Goal: Transaction & Acquisition: Purchase product/service

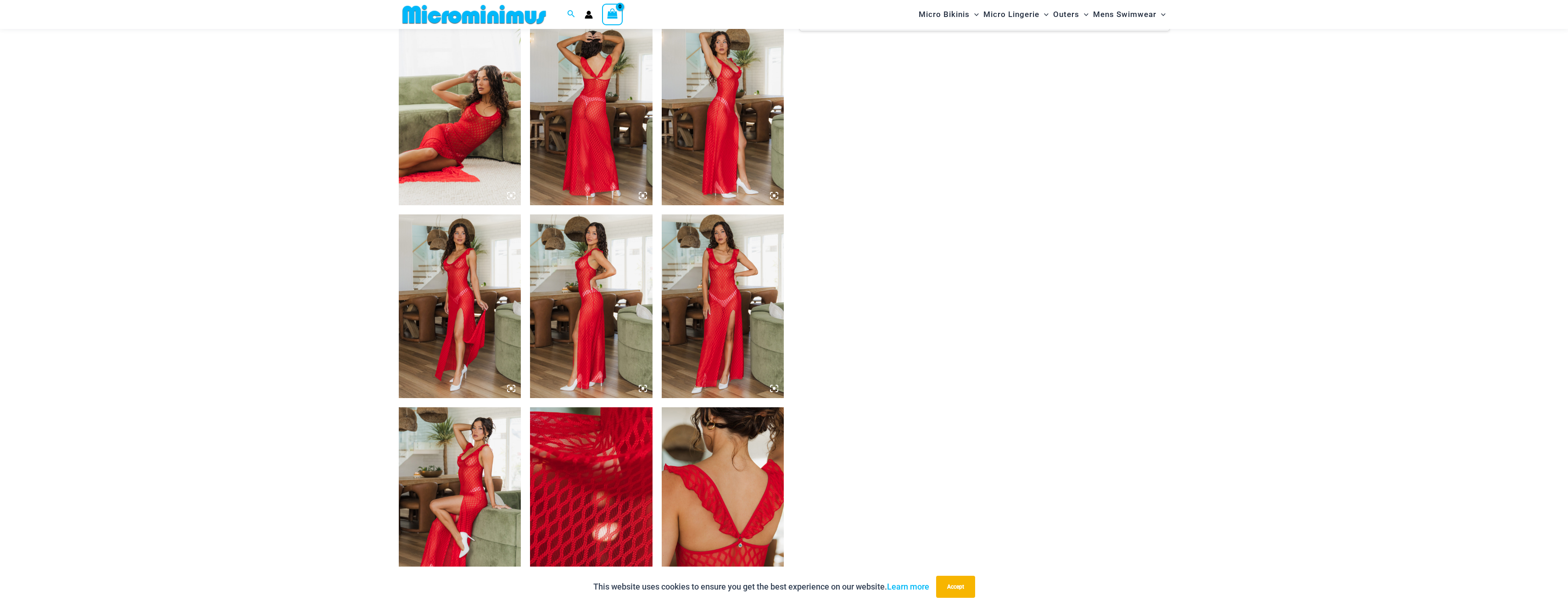
scroll to position [682, 0]
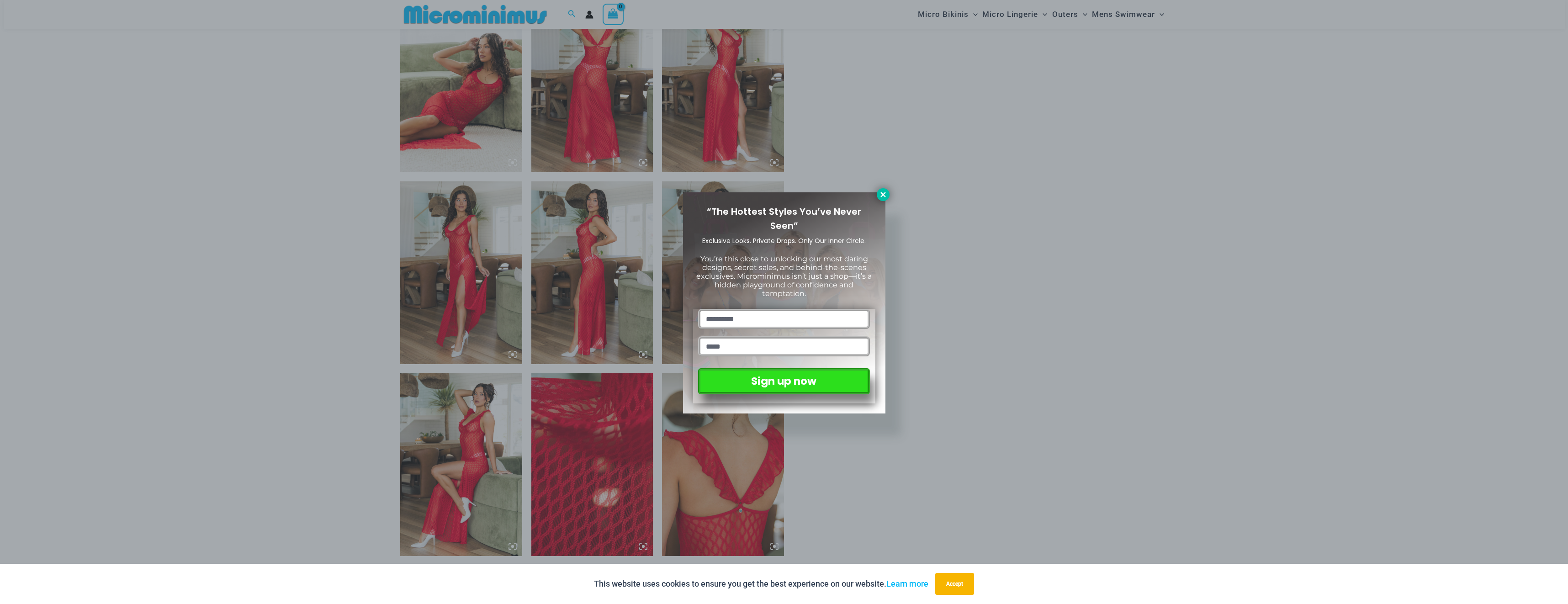
click at [884, 192] on icon at bounding box center [883, 195] width 8 height 8
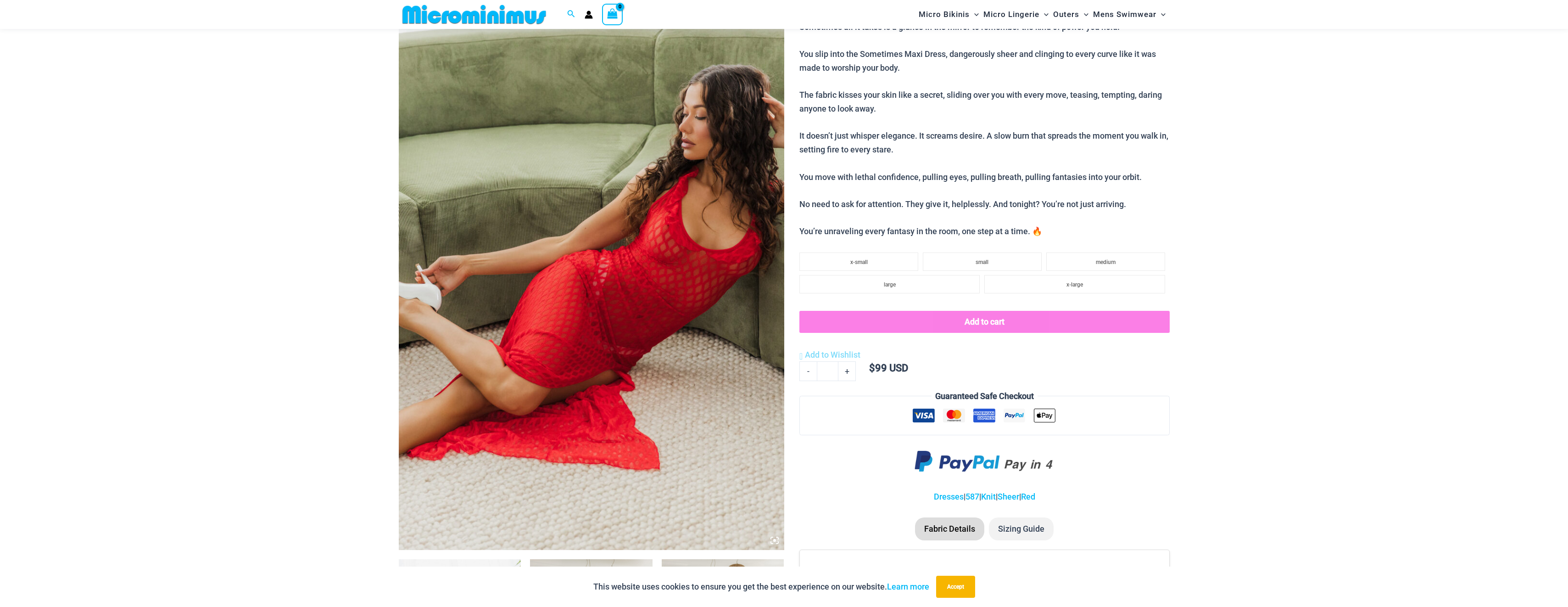
scroll to position [0, 0]
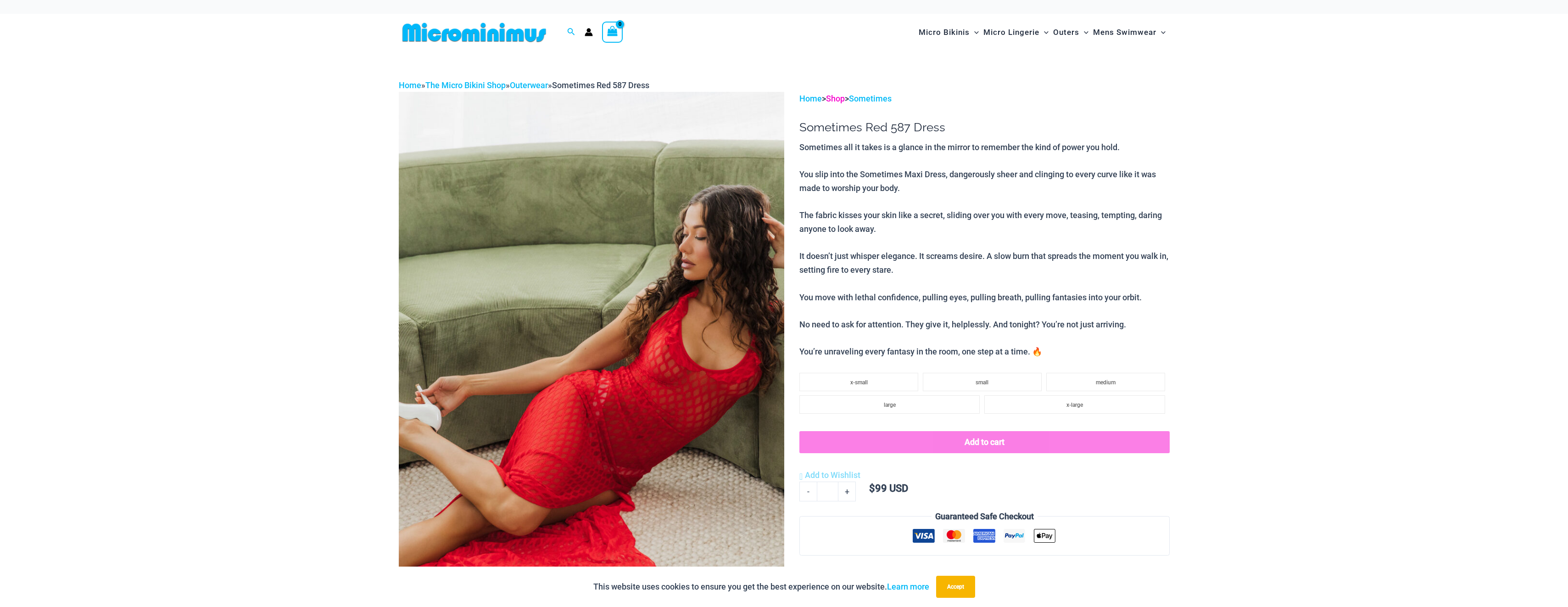
click at [843, 101] on link "Shop" at bounding box center [835, 99] width 19 height 10
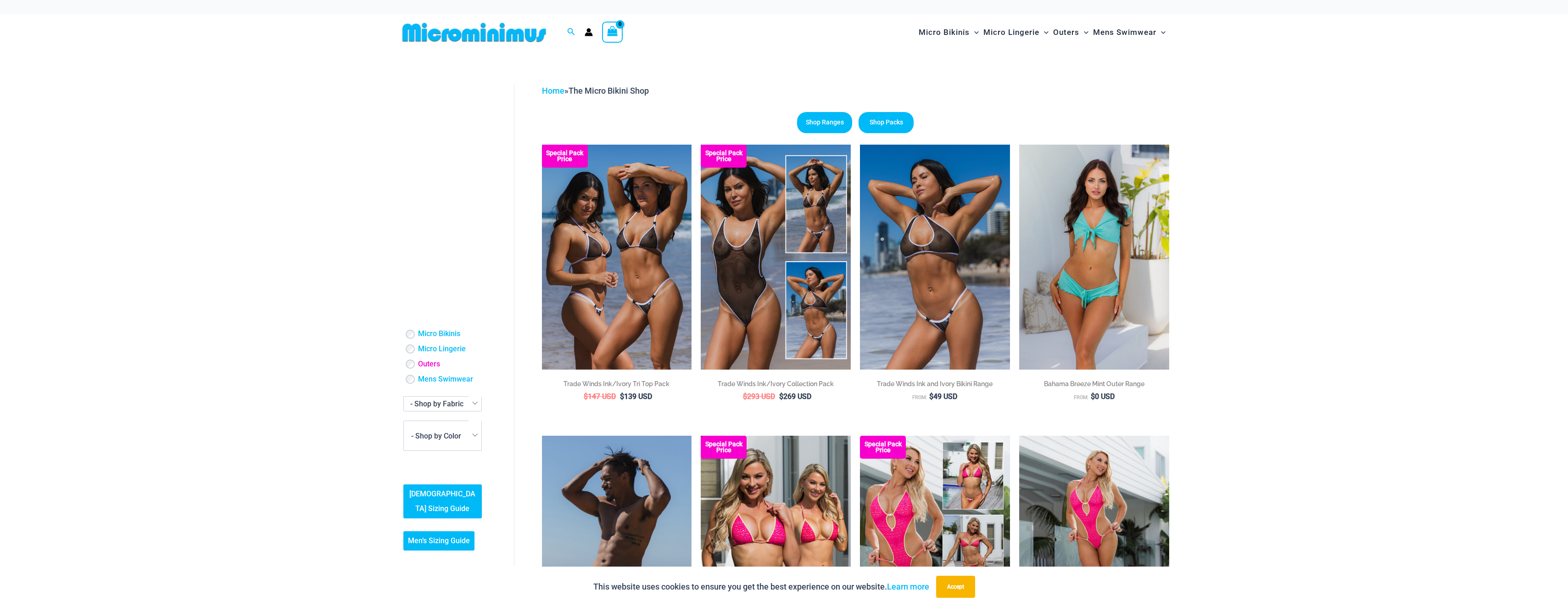
click at [425, 366] on link "Outers" at bounding box center [428, 365] width 22 height 10
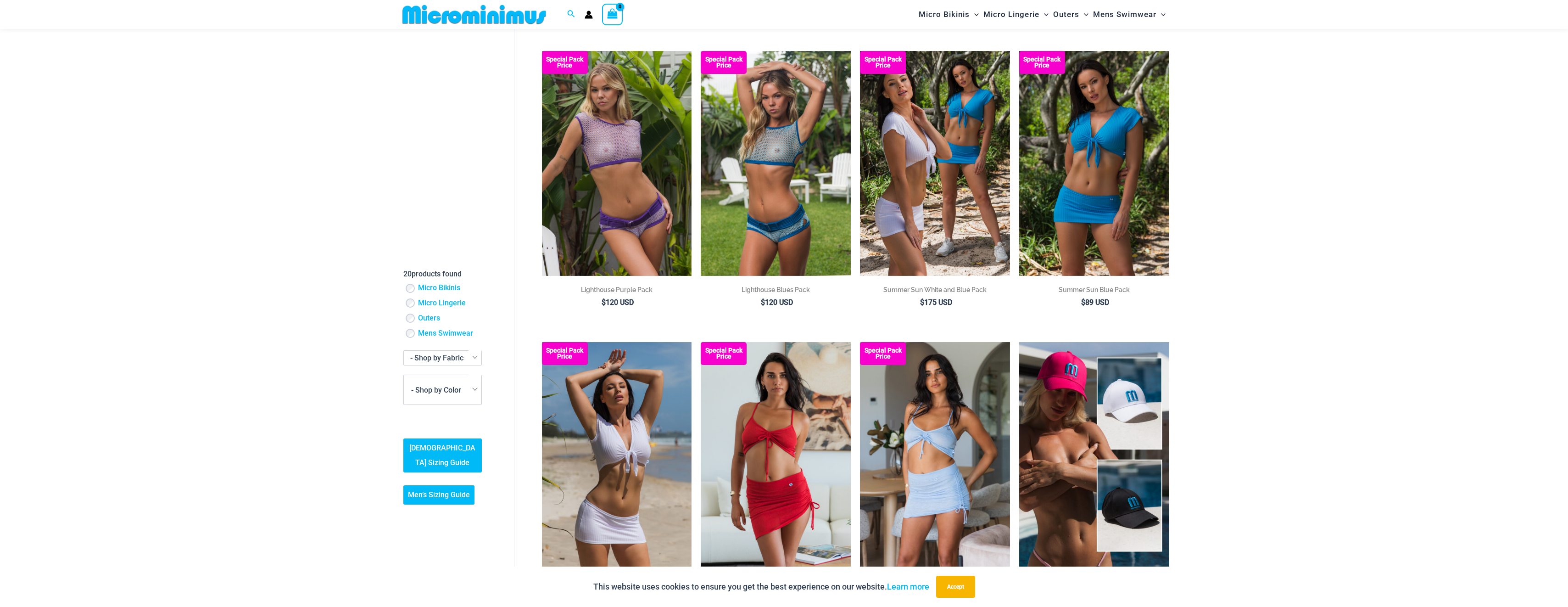
scroll to position [682, 0]
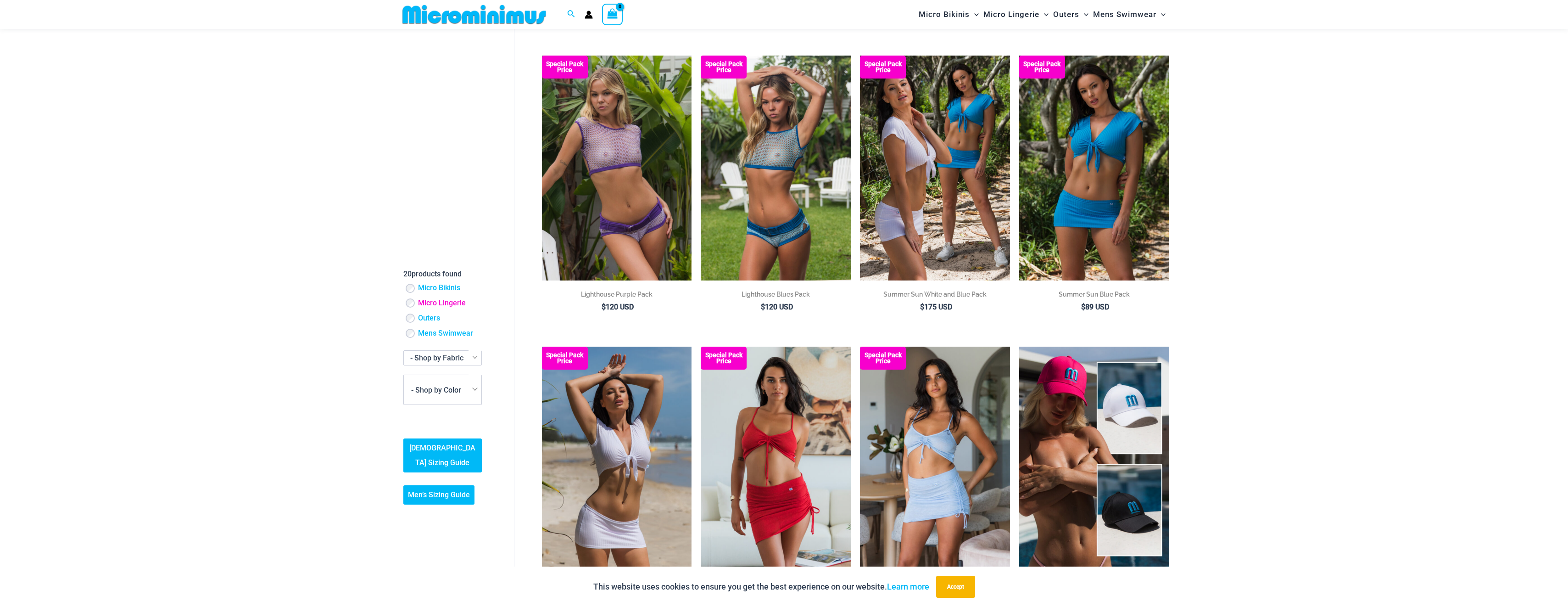
click at [432, 301] on link "Micro Lingerie" at bounding box center [441, 304] width 47 height 10
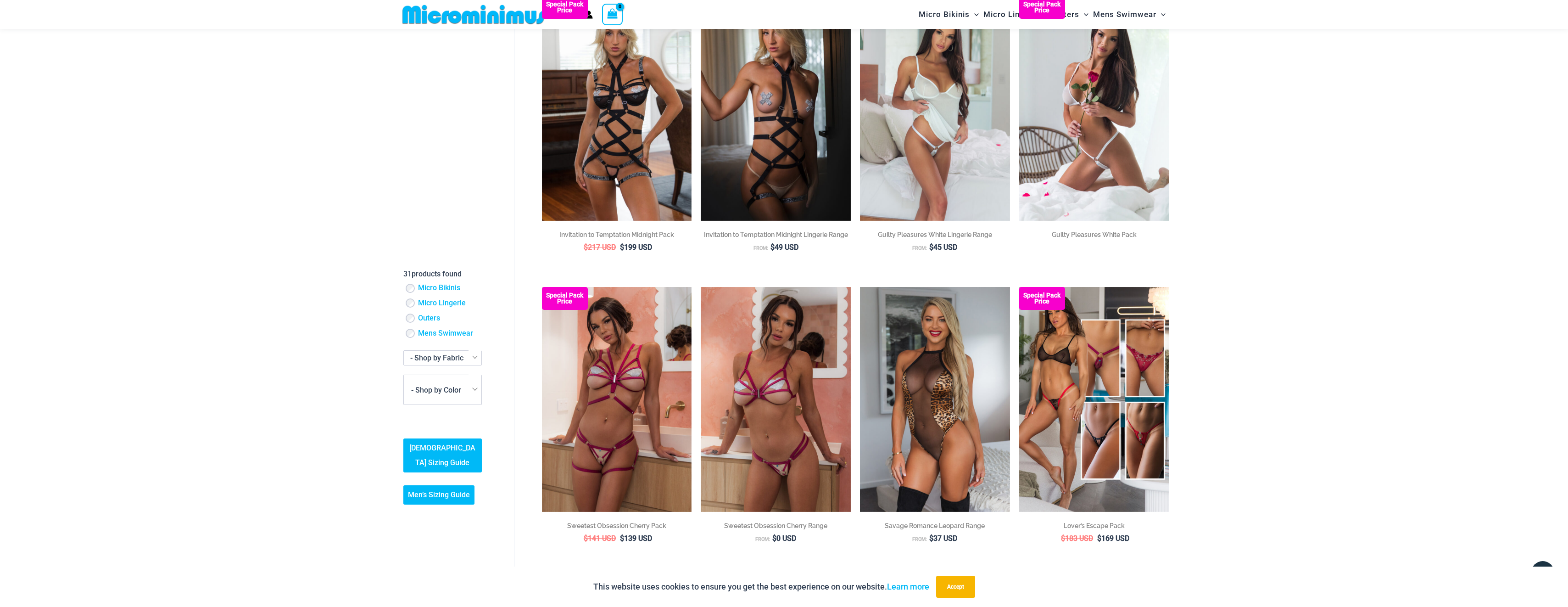
scroll to position [1326, 0]
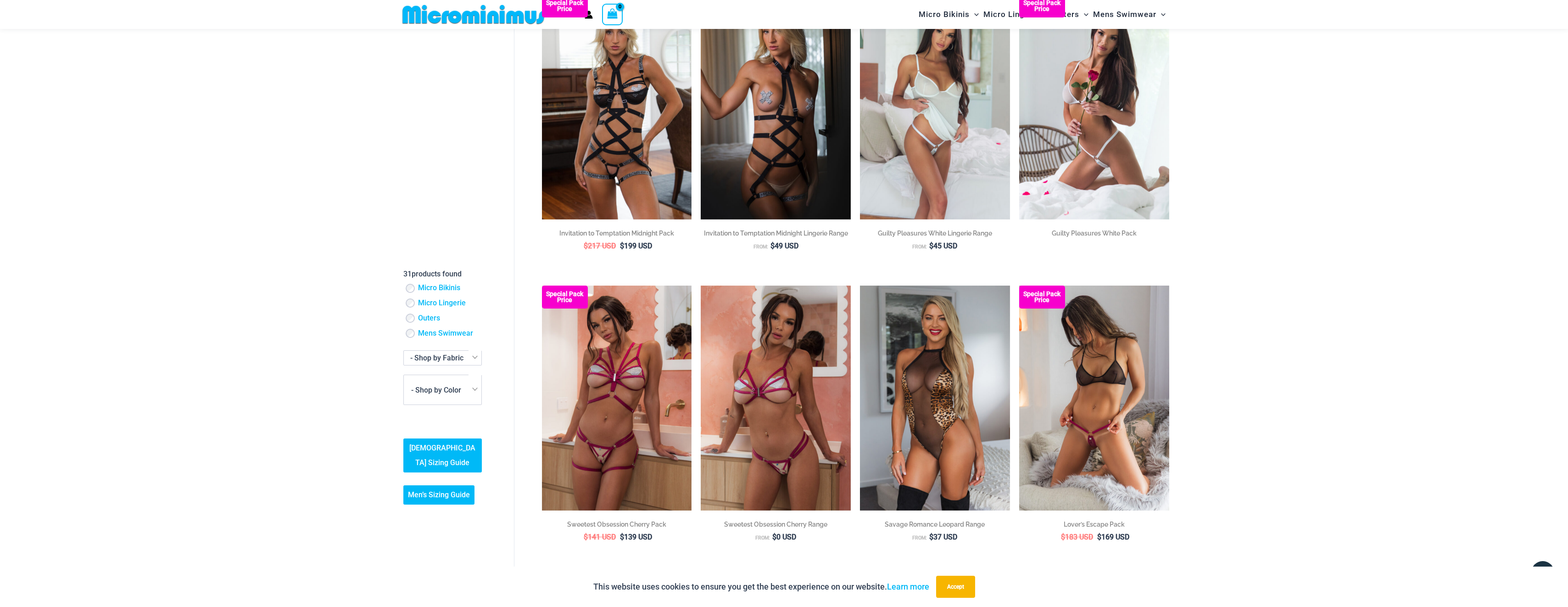
click at [1107, 399] on img at bounding box center [1095, 398] width 150 height 225
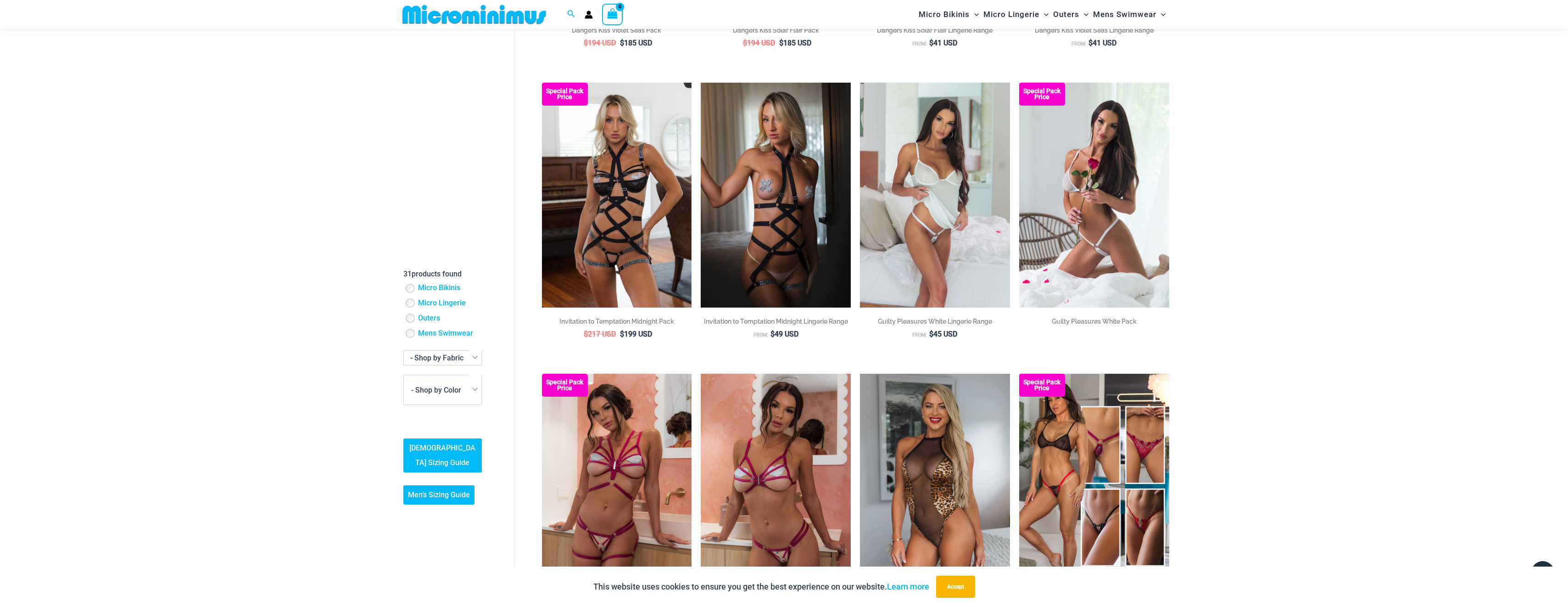
scroll to position [1237, 0]
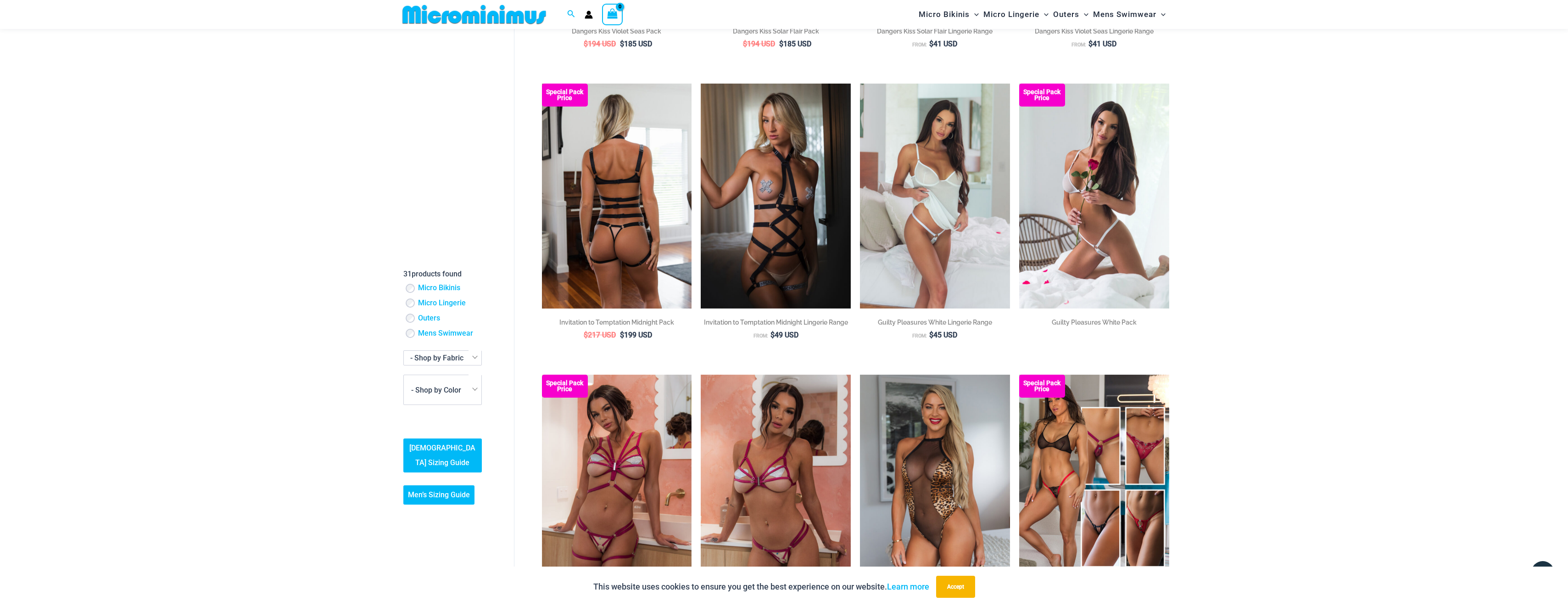
click at [635, 244] on img at bounding box center [617, 196] width 150 height 225
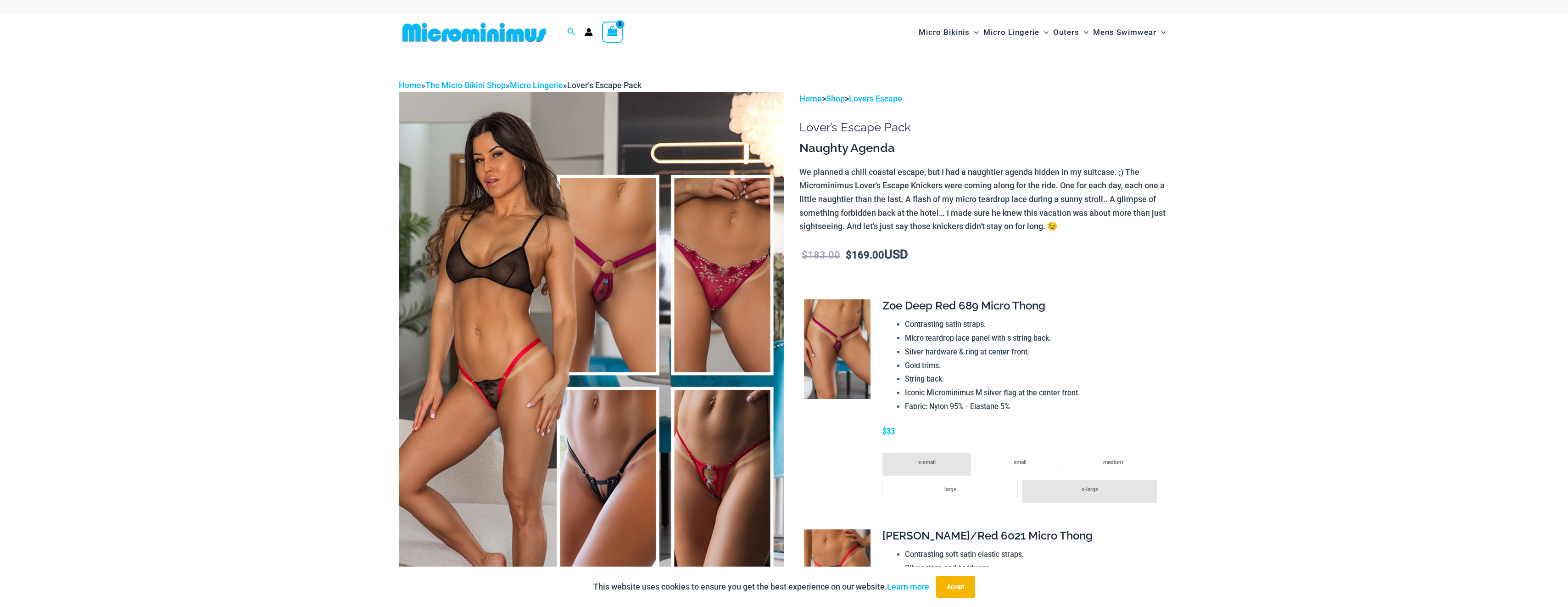
click at [840, 346] on img at bounding box center [836, 349] width 66 height 100
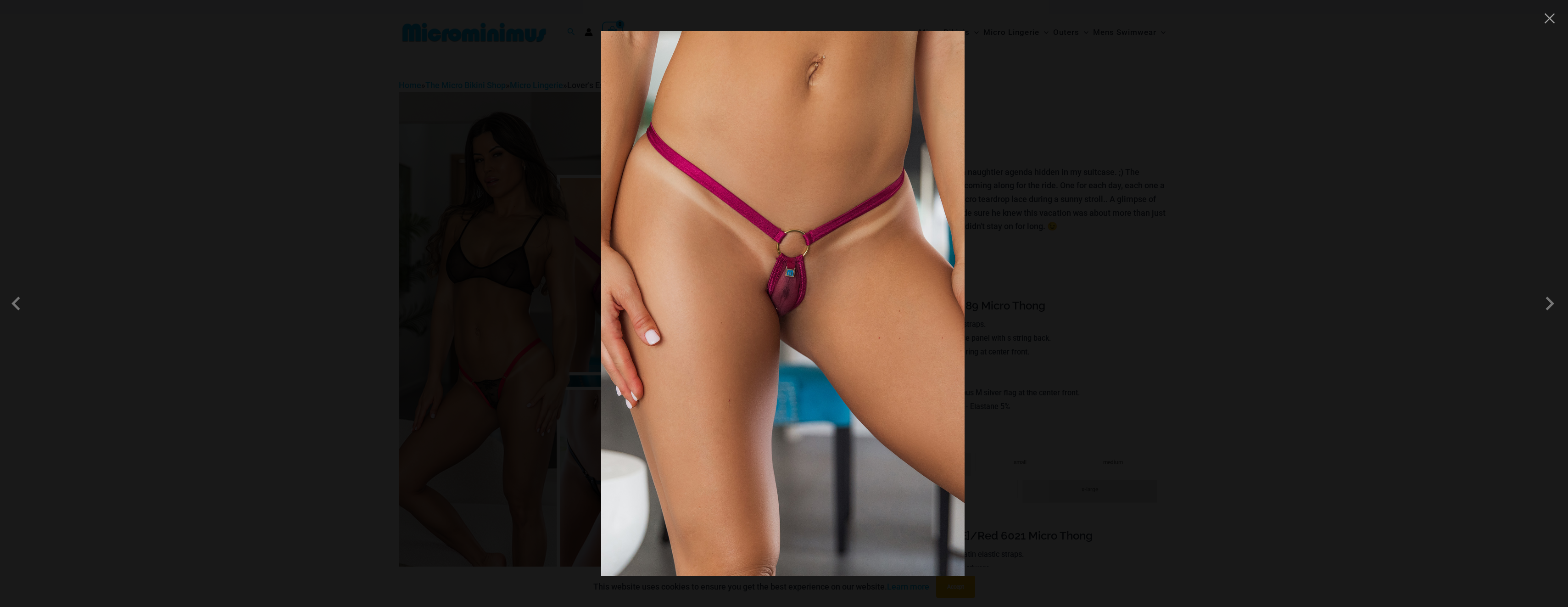
click at [840, 346] on img at bounding box center [782, 304] width 364 height 546
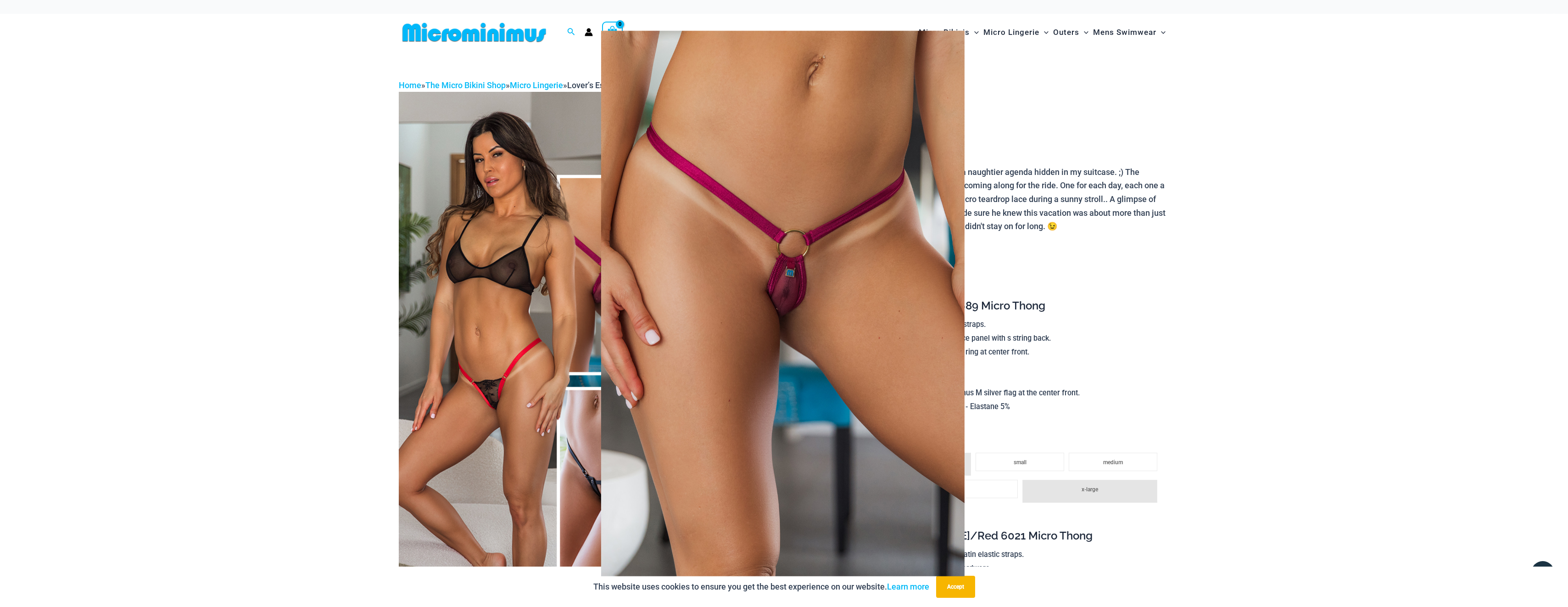
click at [1005, 84] on div at bounding box center [784, 304] width 1568 height 607
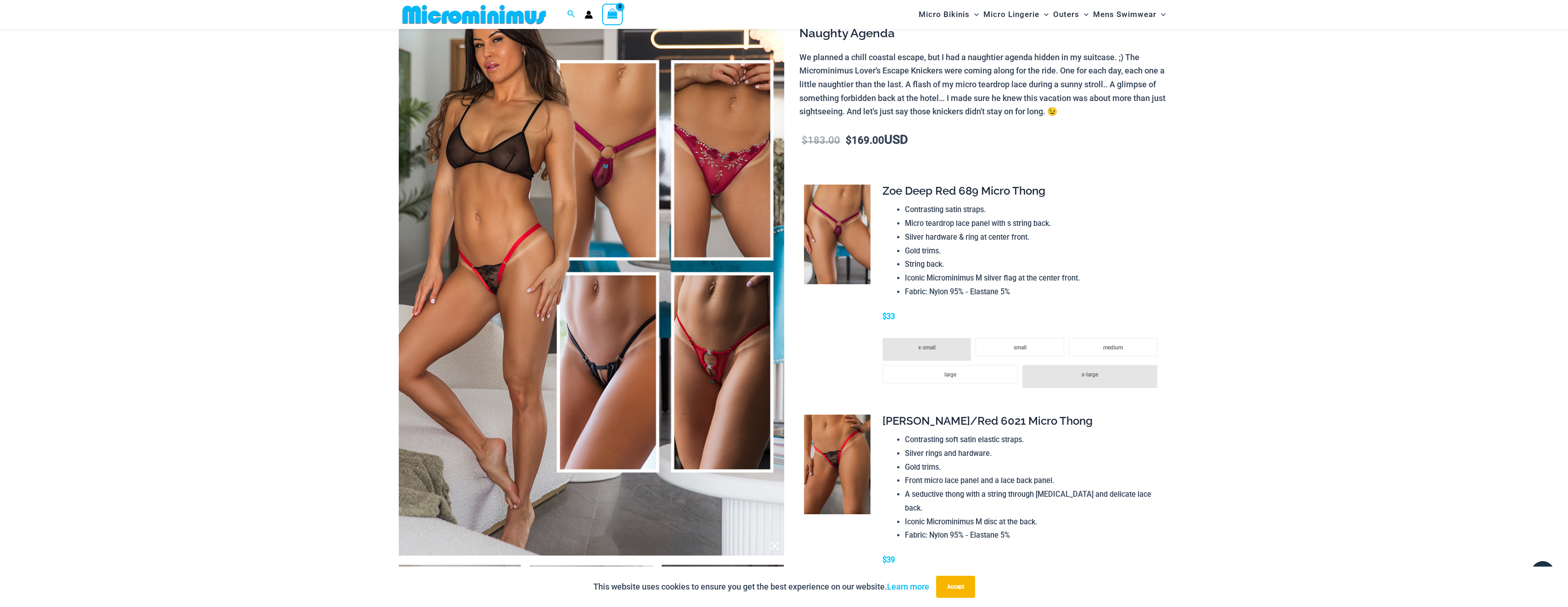
scroll to position [129, 0]
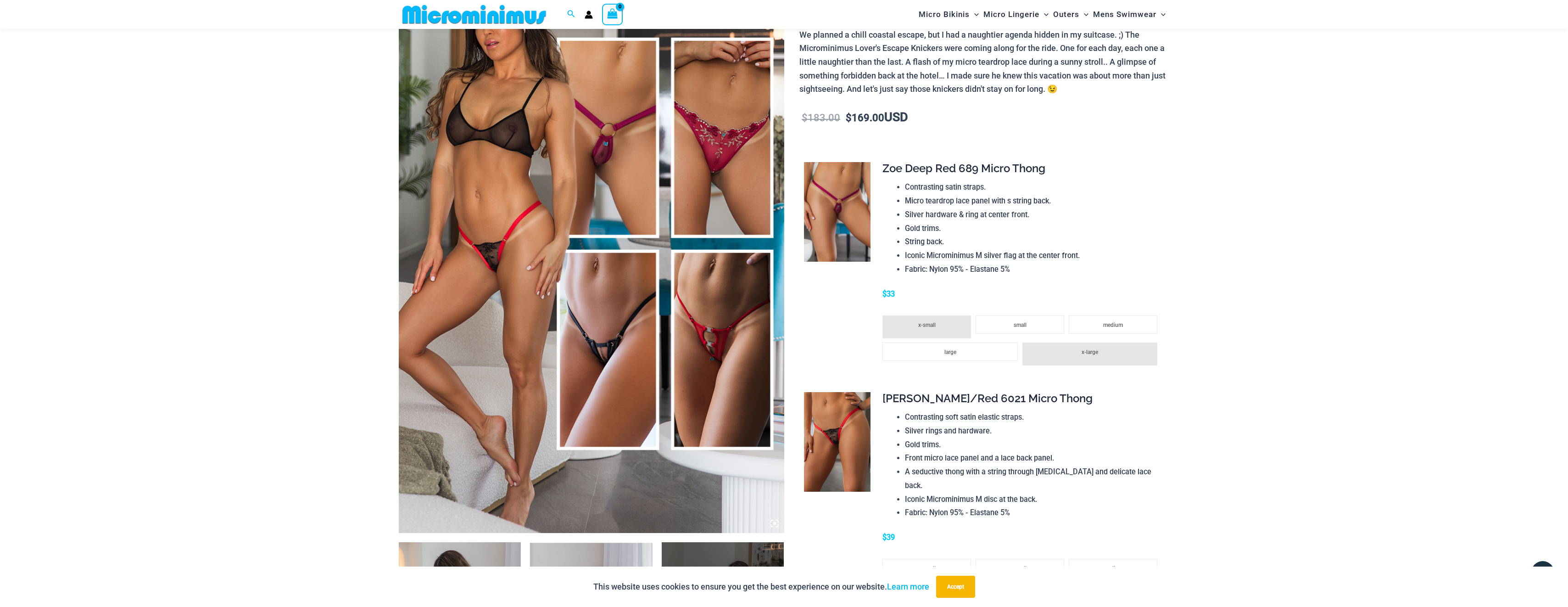
click at [845, 430] on img at bounding box center [836, 442] width 66 height 100
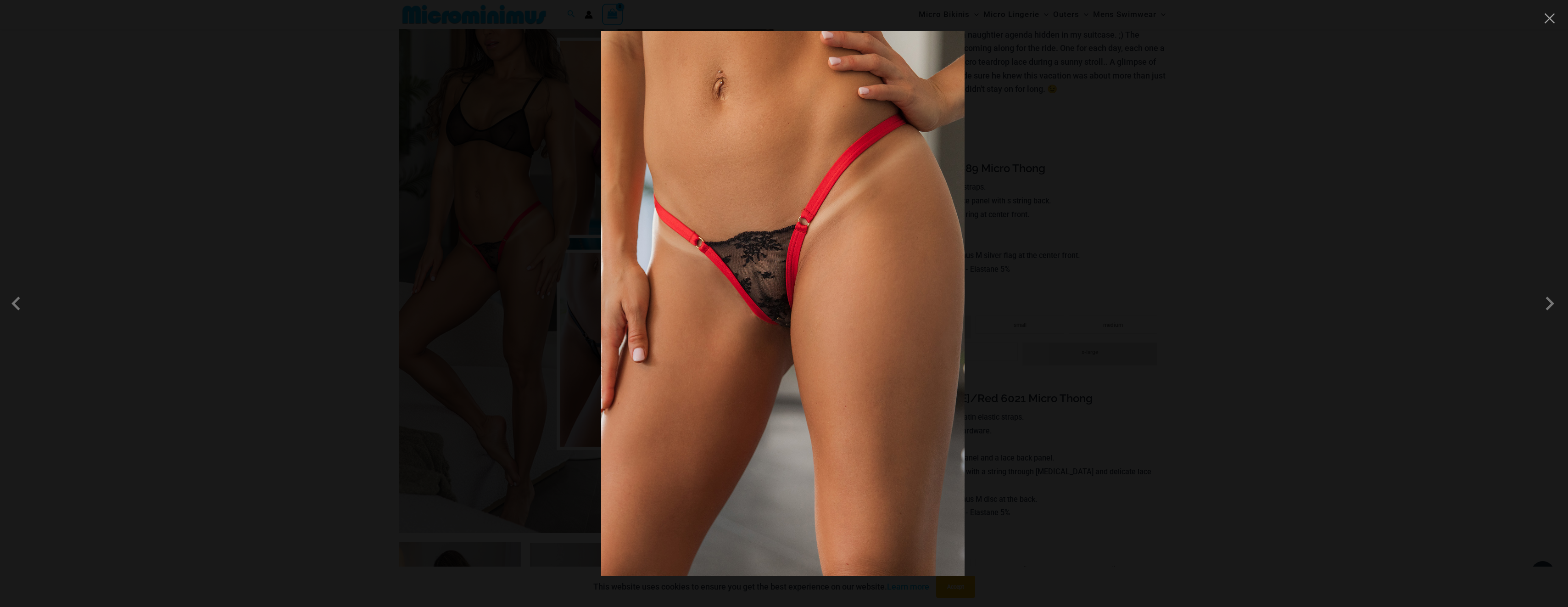
click at [845, 411] on img at bounding box center [782, 304] width 364 height 546
click at [912, 312] on img at bounding box center [782, 304] width 364 height 546
click at [994, 274] on div at bounding box center [784, 304] width 1568 height 607
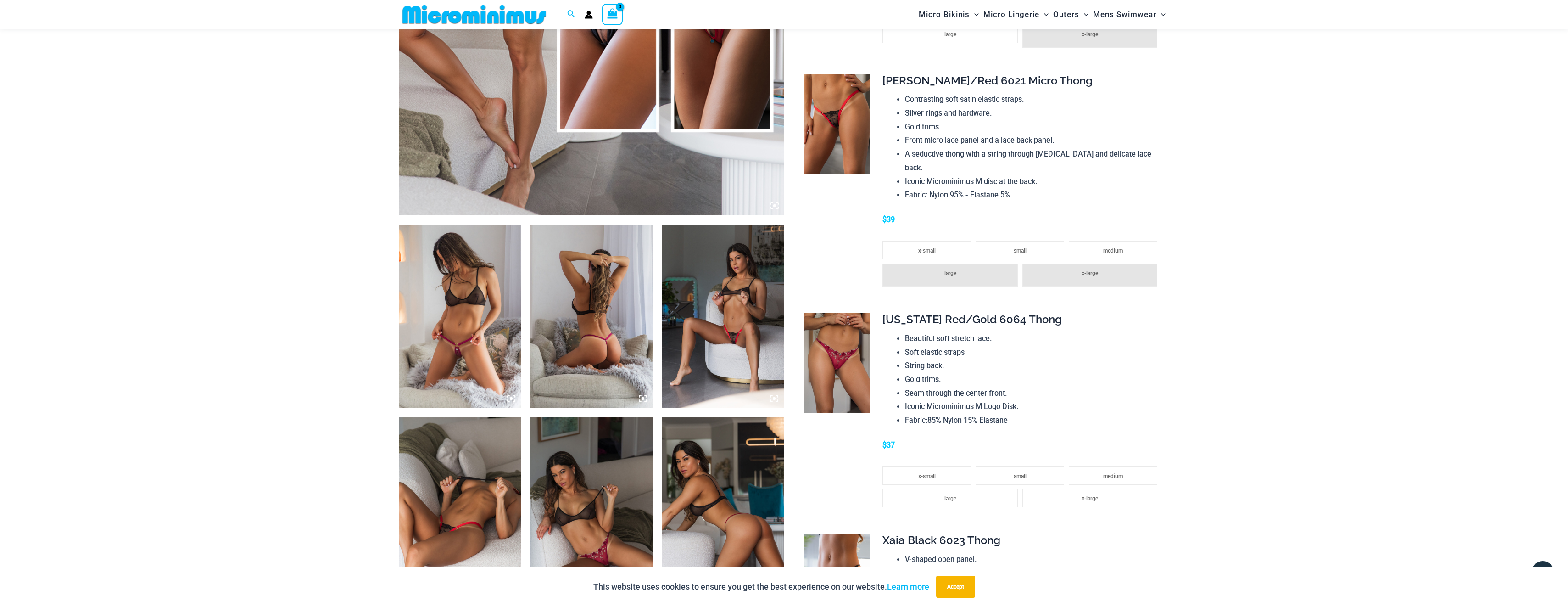
scroll to position [451, 0]
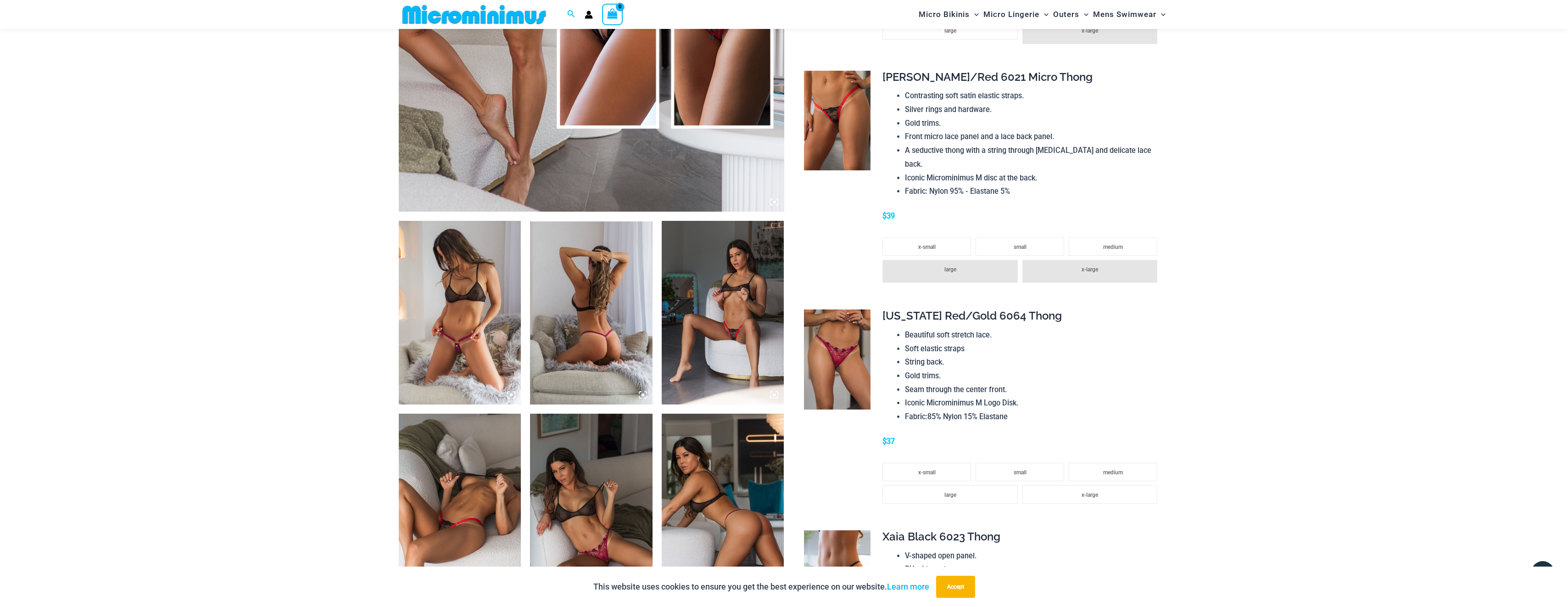
click at [850, 357] on img at bounding box center [836, 359] width 66 height 100
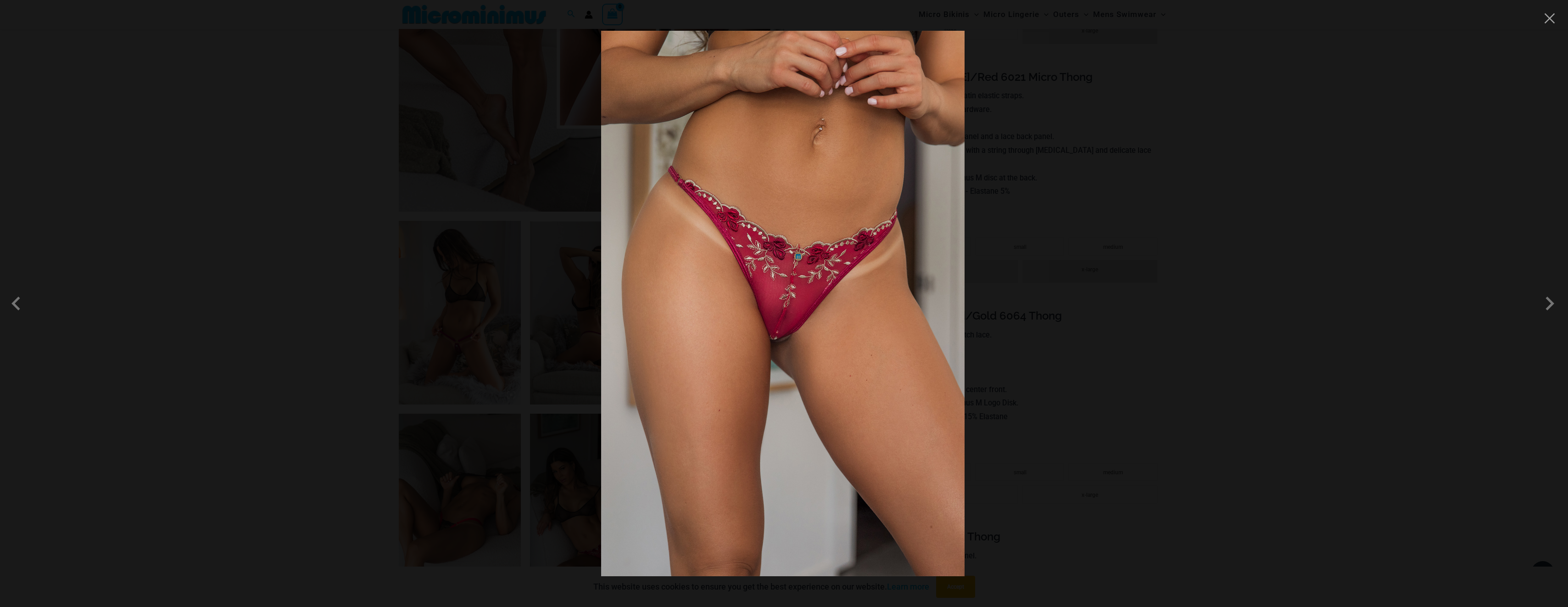
click at [1017, 319] on div at bounding box center [784, 304] width 1568 height 607
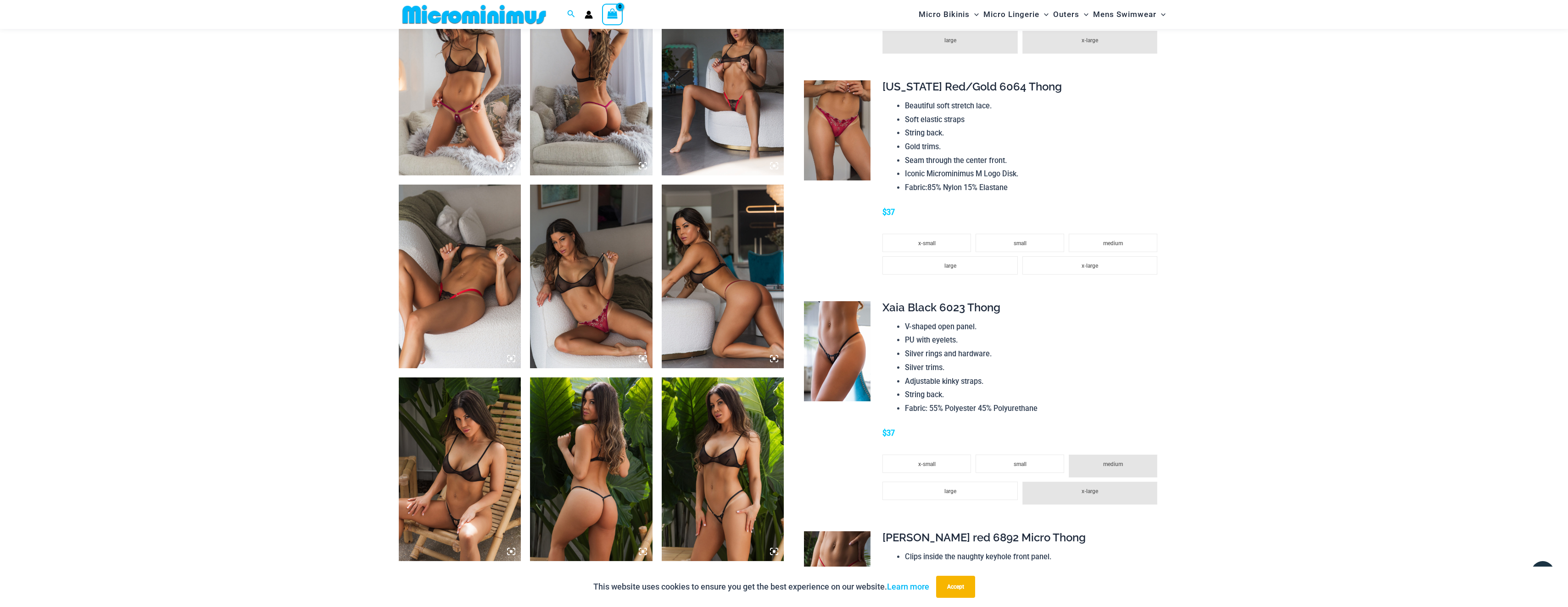
scroll to position [680, 0]
click at [850, 353] on img at bounding box center [836, 351] width 66 height 100
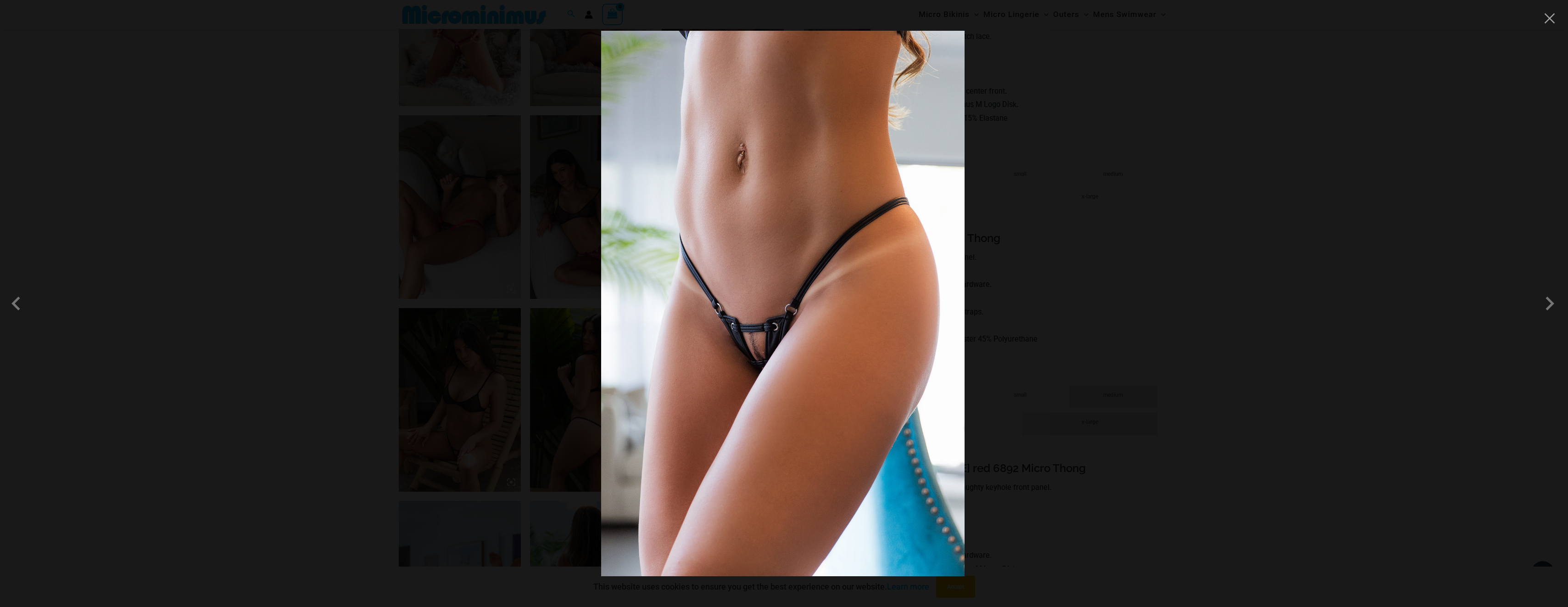
scroll to position [726, 0]
click at [1045, 317] on div at bounding box center [784, 304] width 1568 height 607
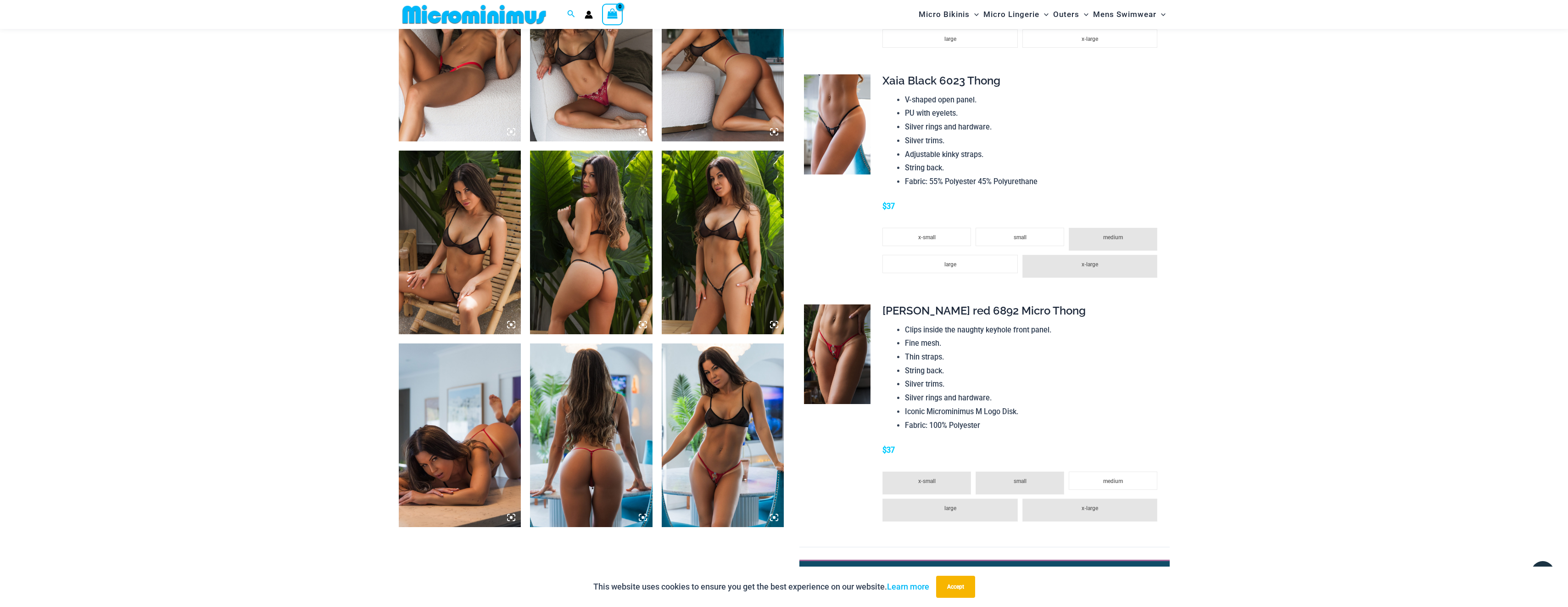
scroll to position [910, 0]
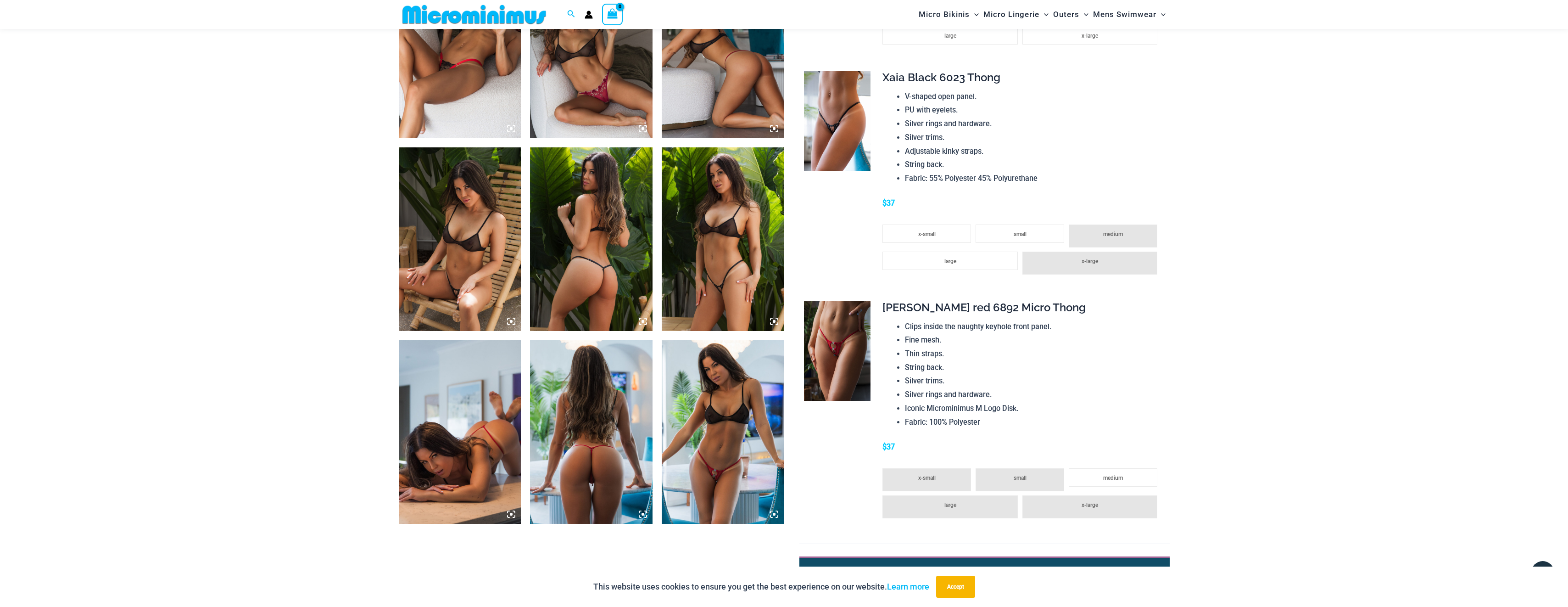
click at [853, 348] on img at bounding box center [836, 351] width 66 height 100
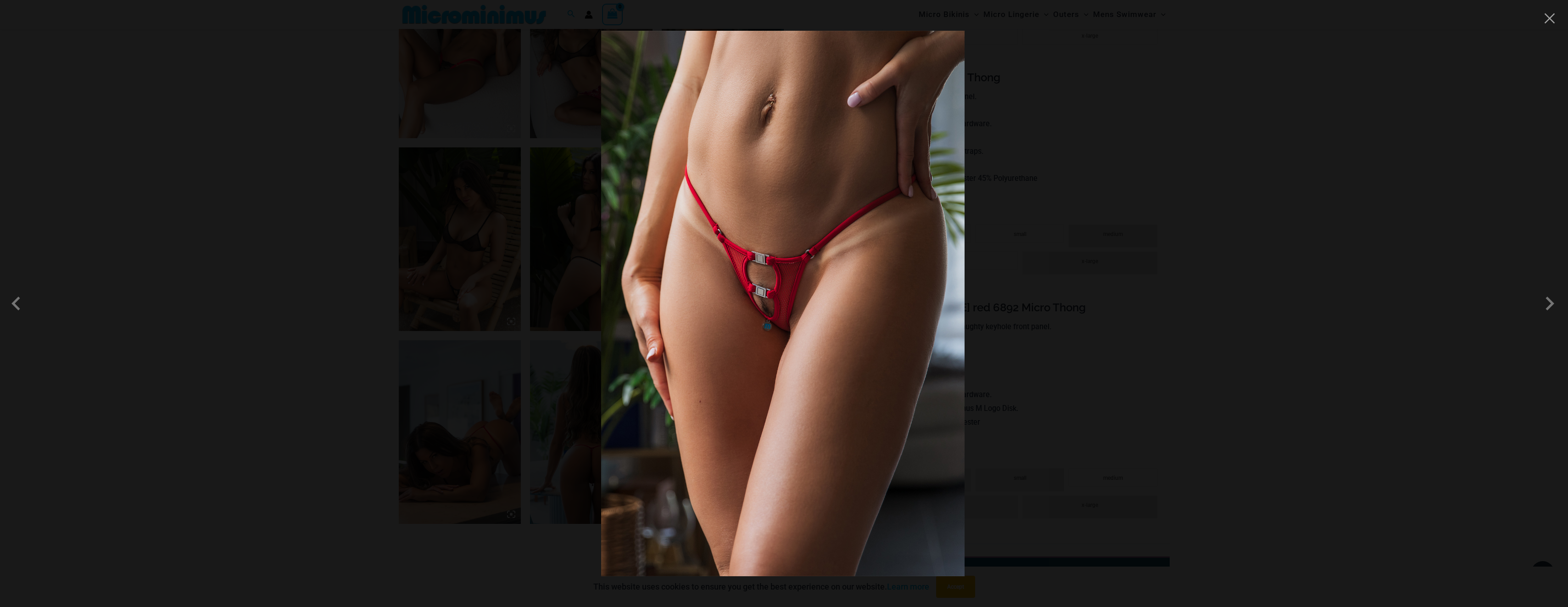
click at [1131, 355] on div at bounding box center [784, 304] width 1568 height 607
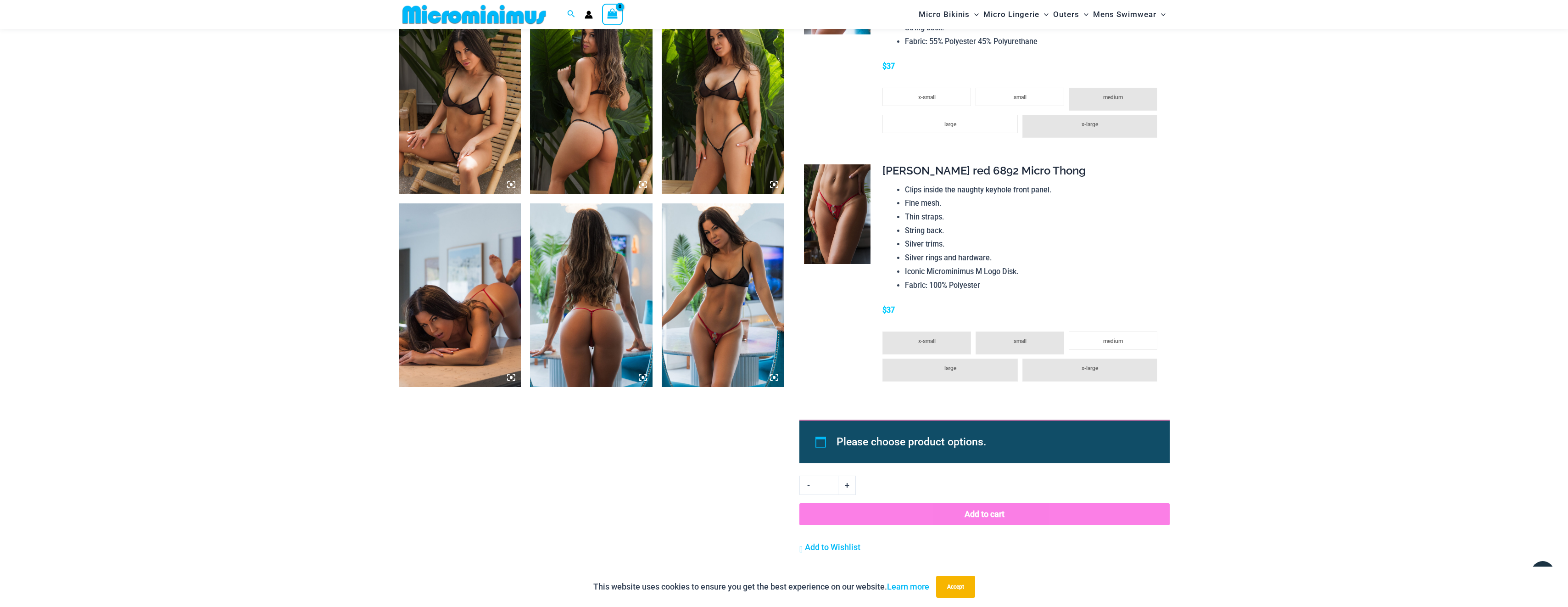
scroll to position [1047, 0]
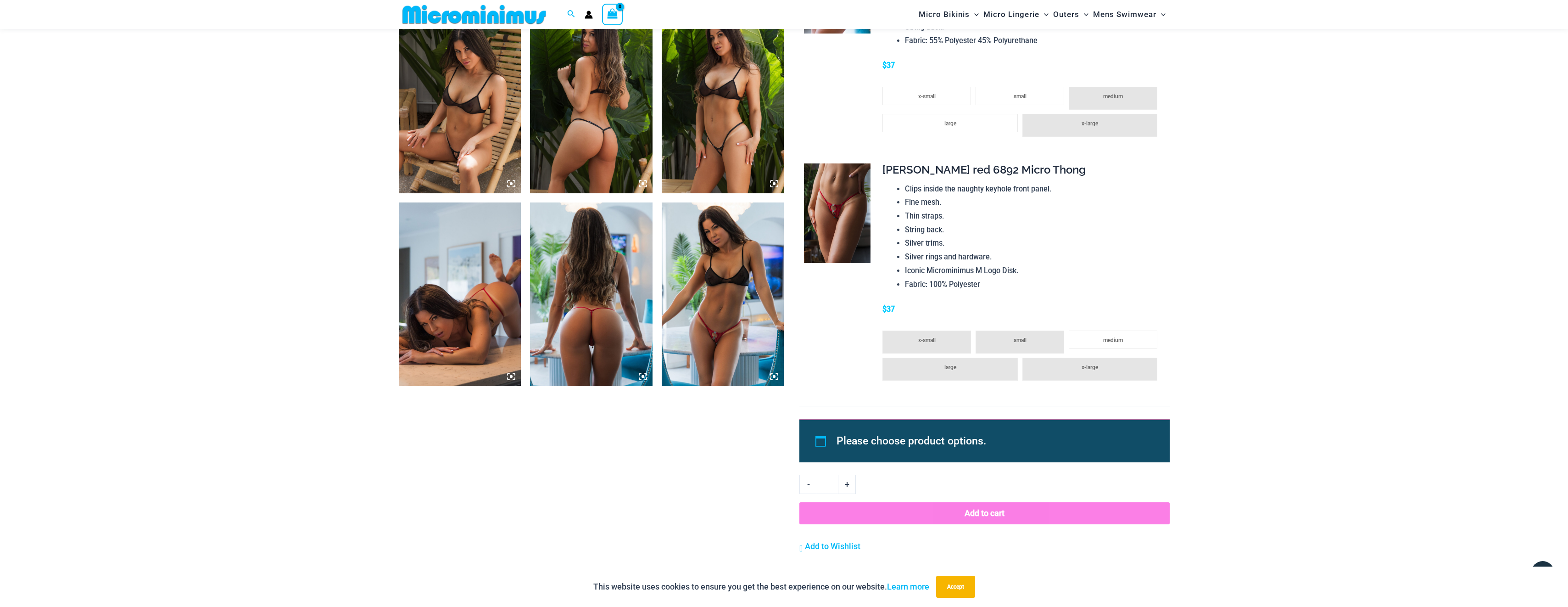
click at [586, 336] on img at bounding box center [591, 295] width 123 height 184
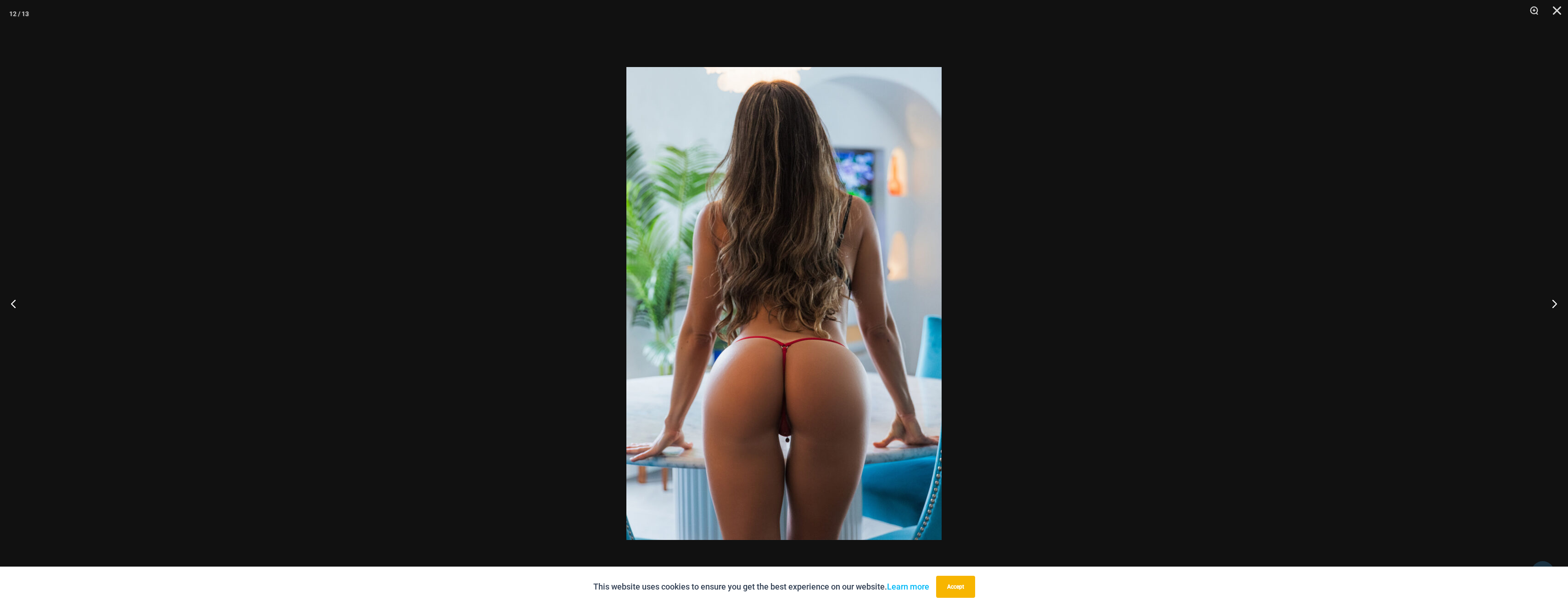
click at [783, 428] on img at bounding box center [784, 304] width 316 height 473
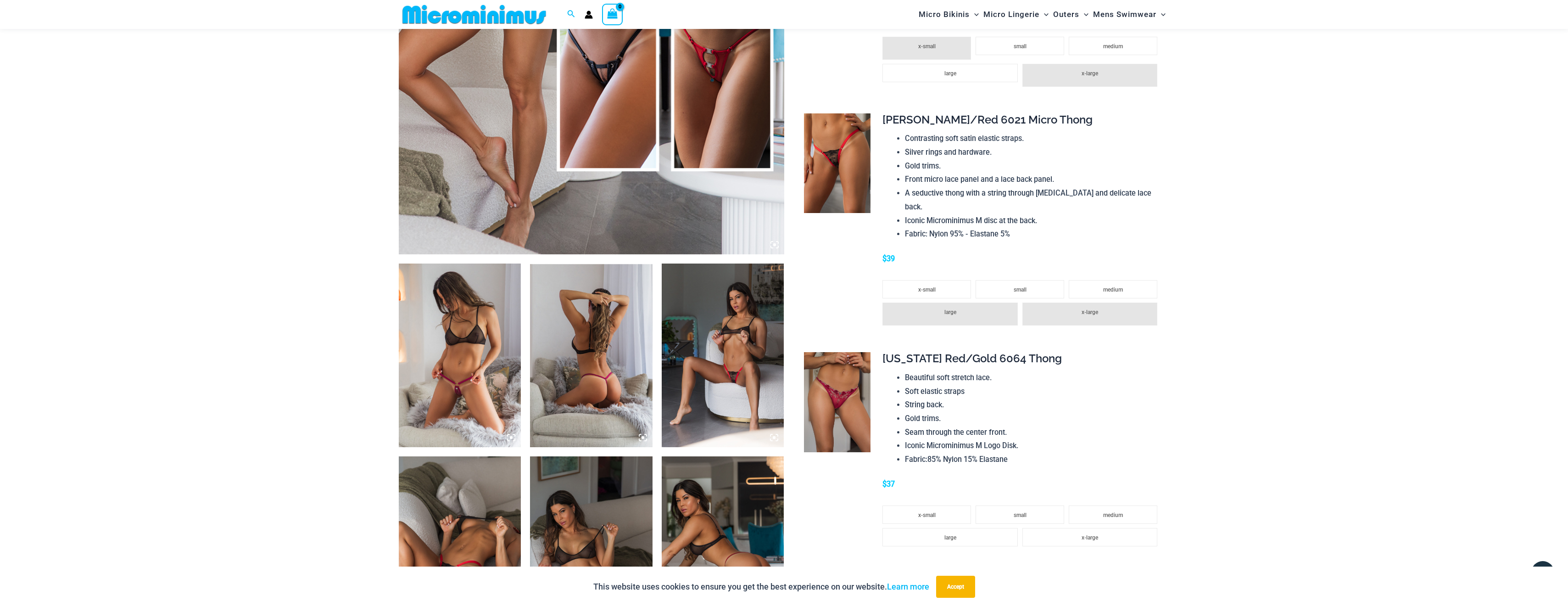
scroll to position [358, 0]
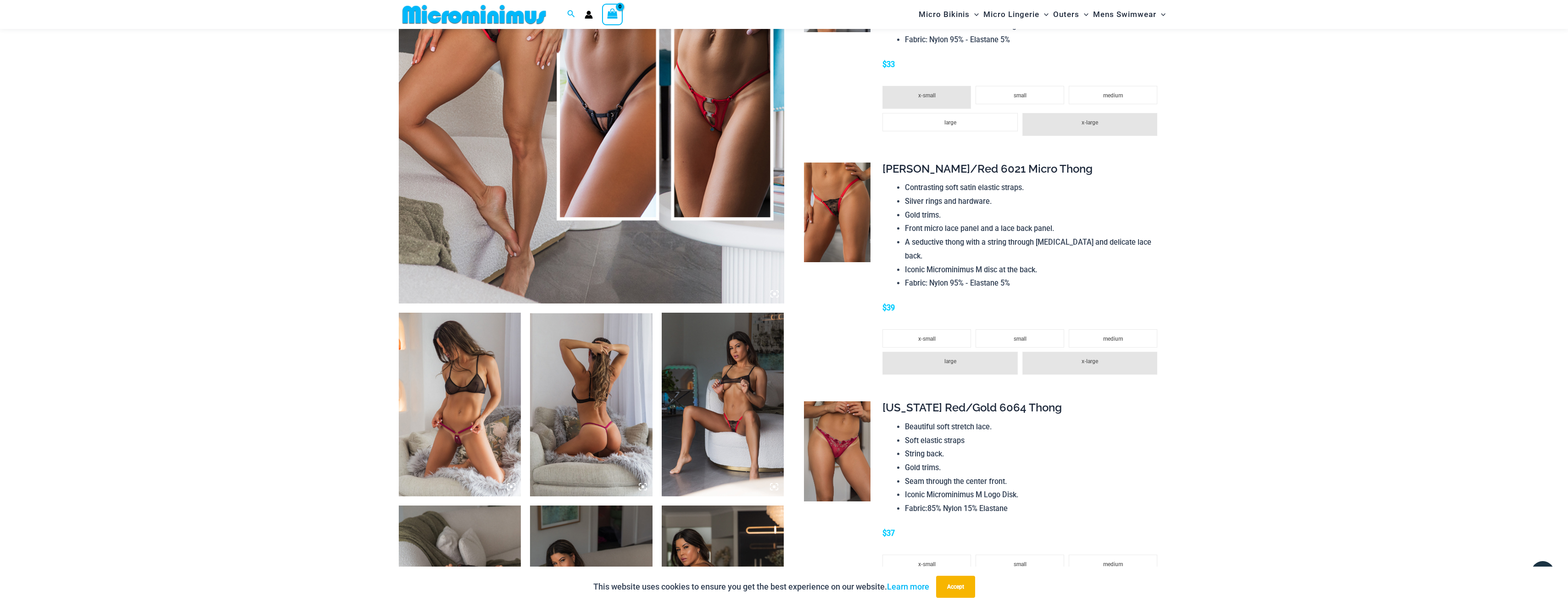
click at [466, 420] on img at bounding box center [460, 404] width 123 height 184
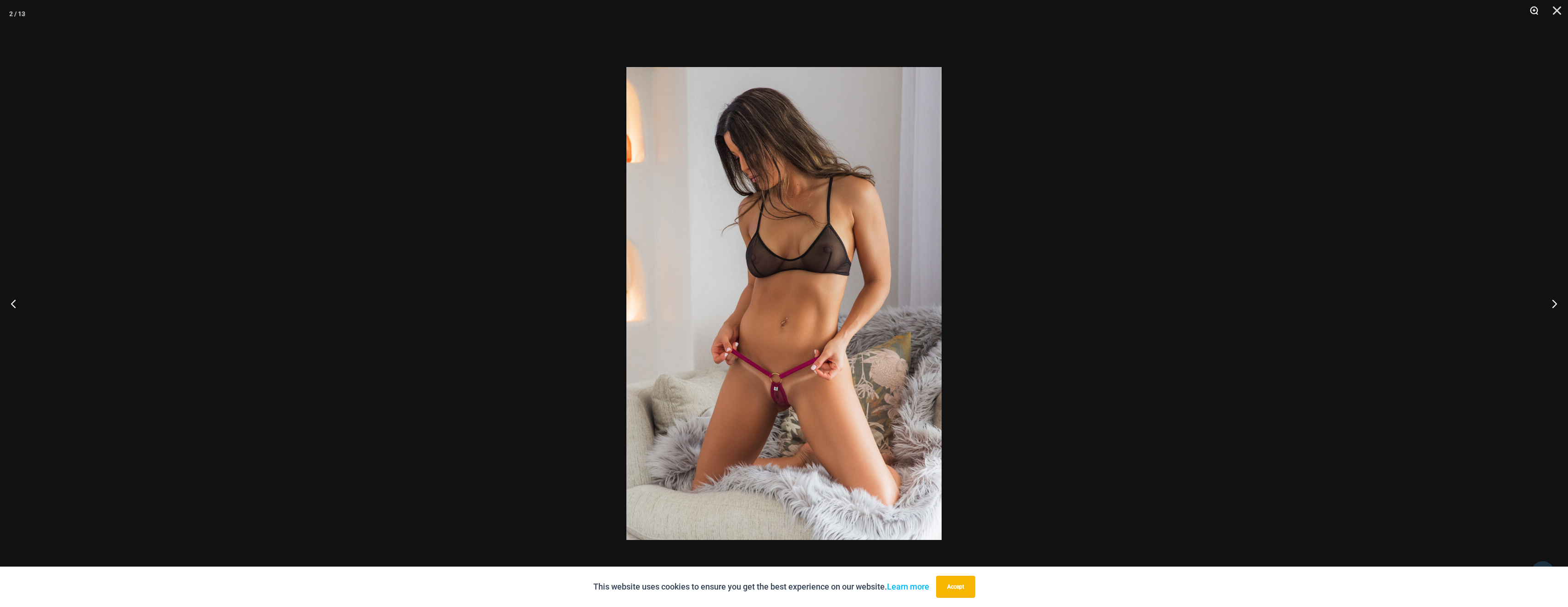
click at [1533, 14] on button "Zoom" at bounding box center [1531, 14] width 23 height 28
click at [1533, 11] on button "Zoom" at bounding box center [1531, 14] width 23 height 28
click at [1071, 360] on div at bounding box center [784, 304] width 1568 height 607
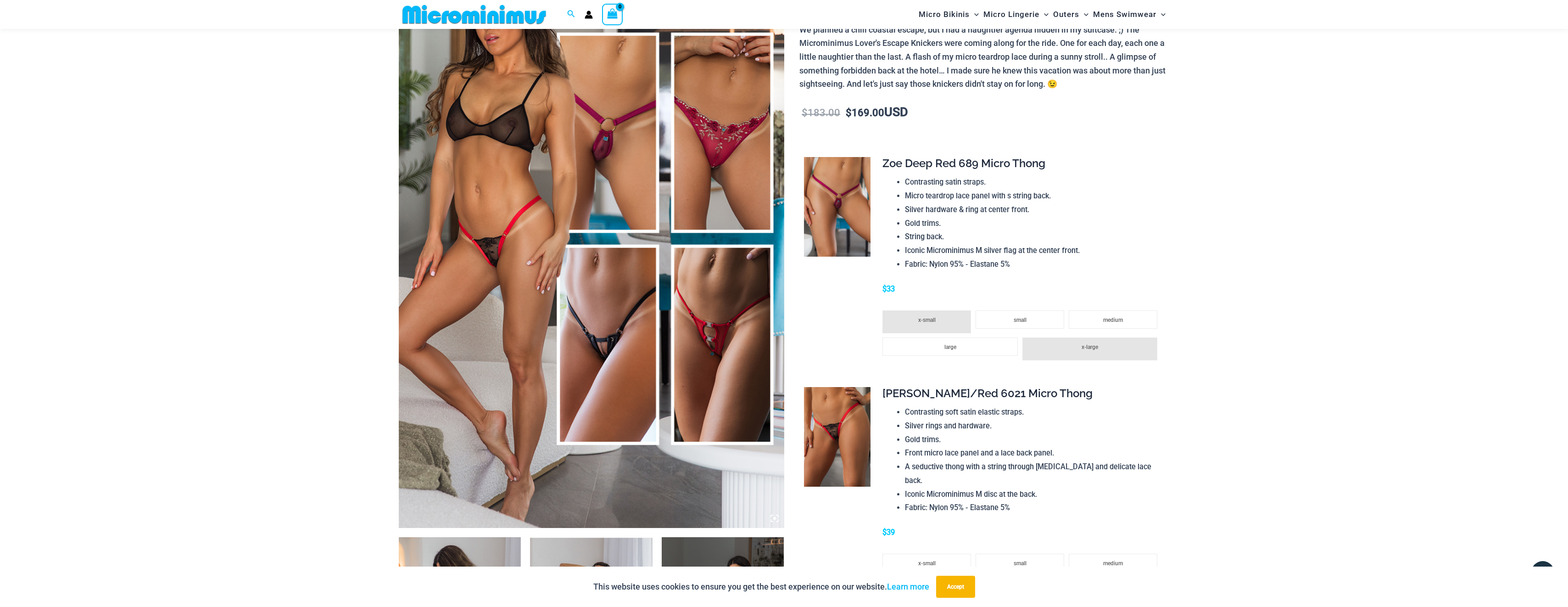
scroll to position [0, 0]
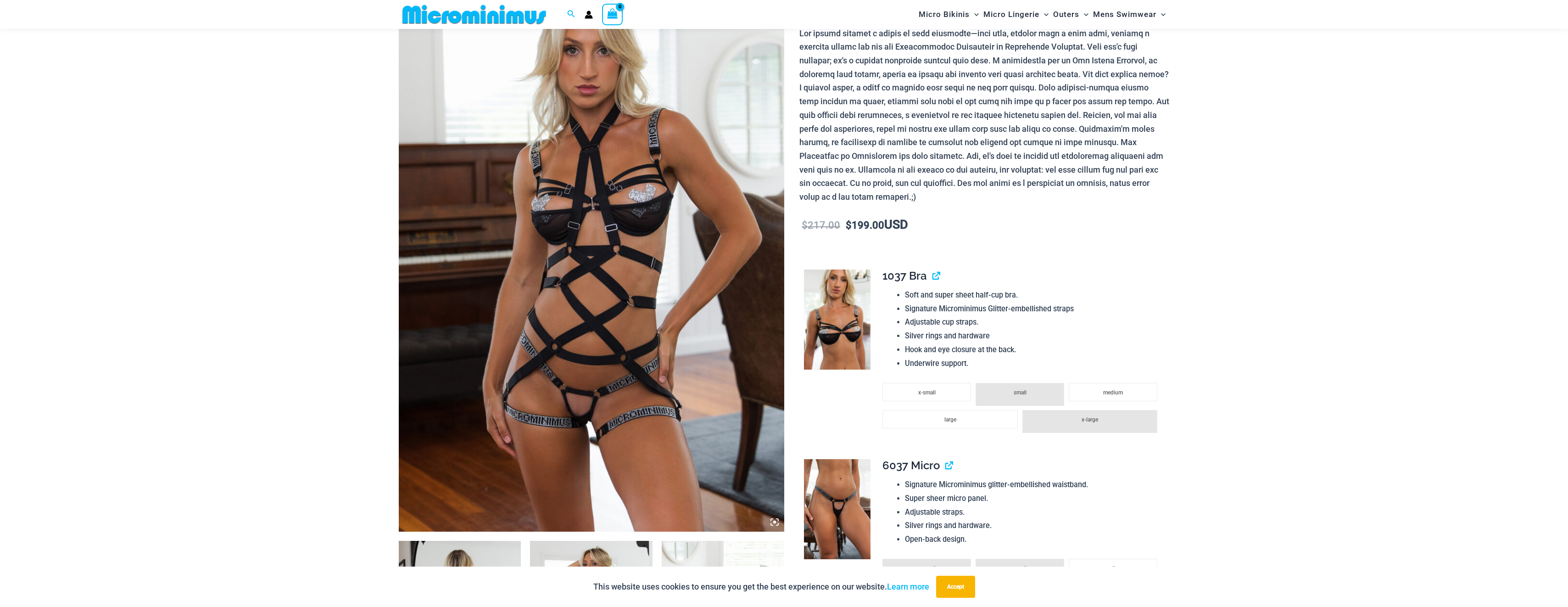
scroll to position [177, 0]
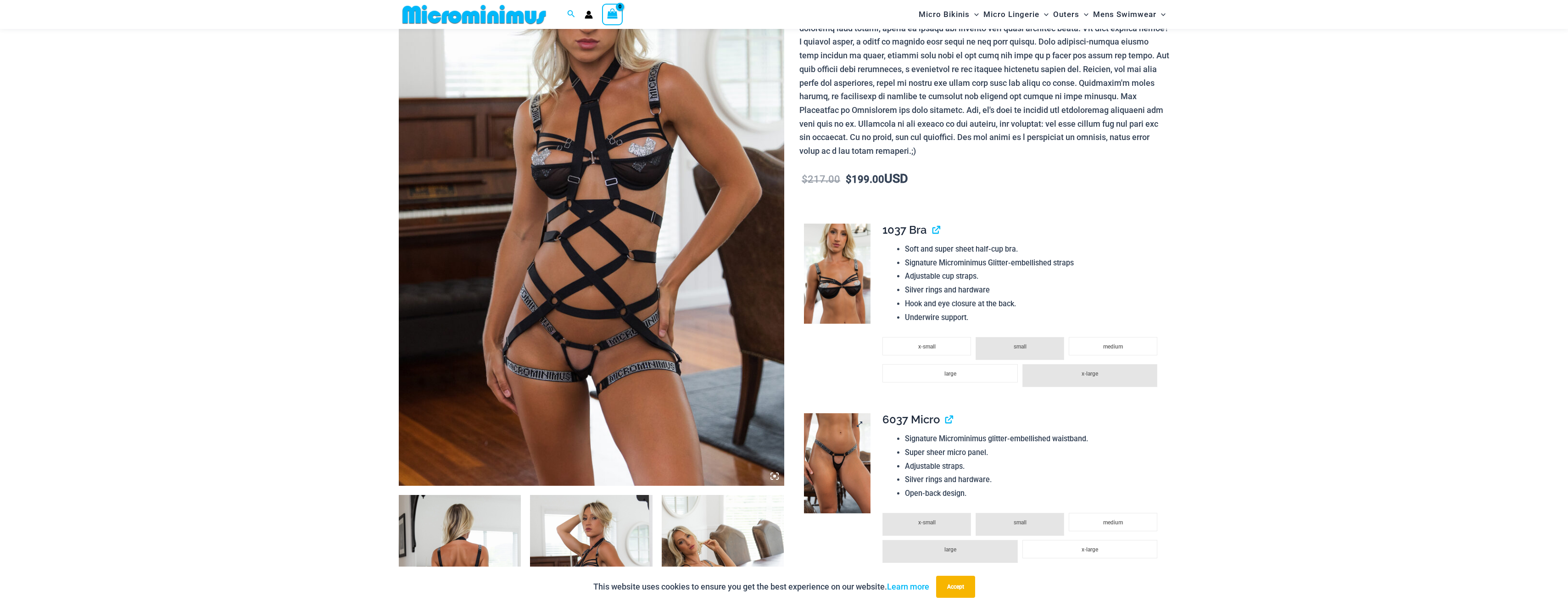
click at [839, 462] on img at bounding box center [836, 463] width 66 height 100
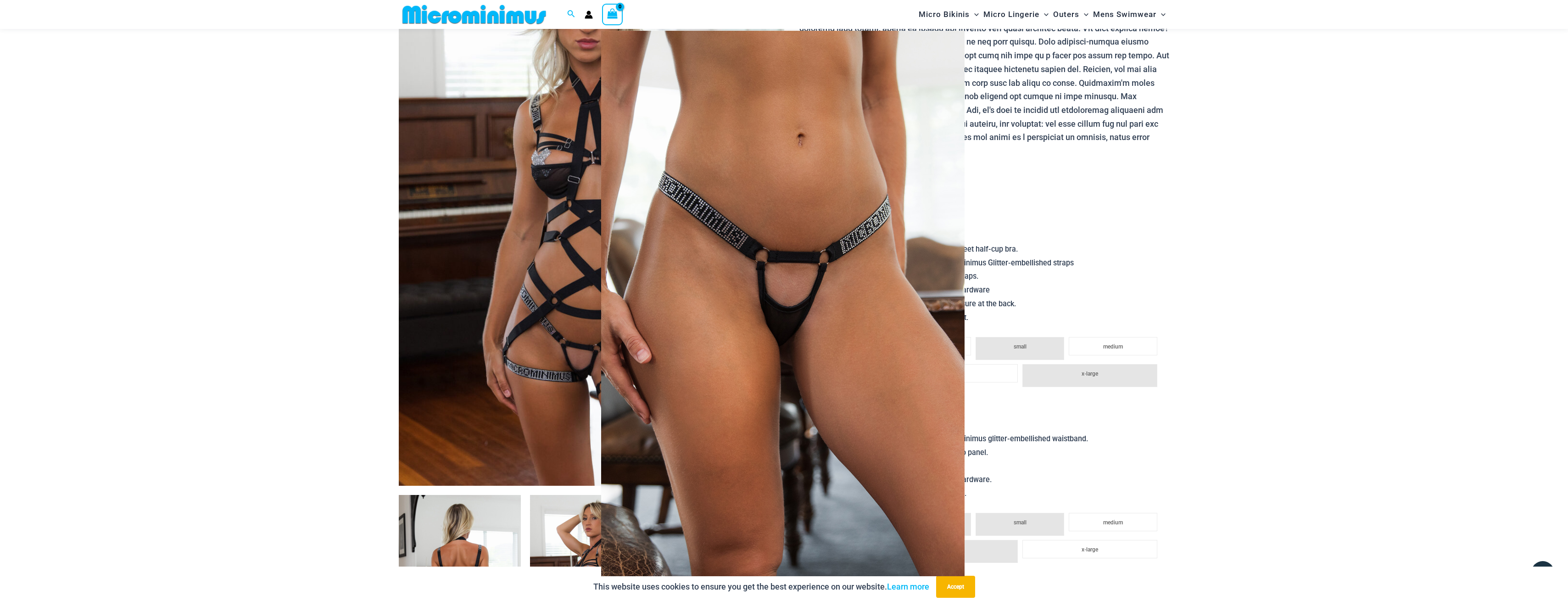
click at [1192, 272] on div at bounding box center [784, 304] width 1568 height 607
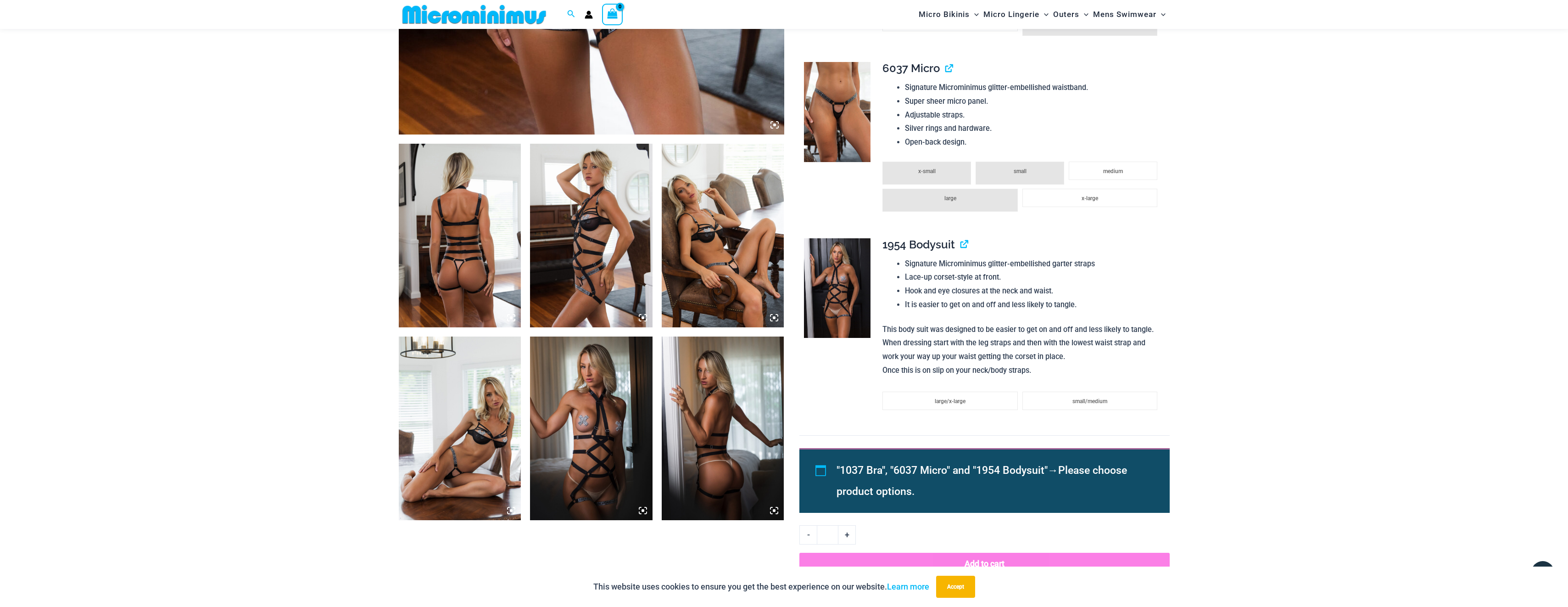
scroll to position [544, 0]
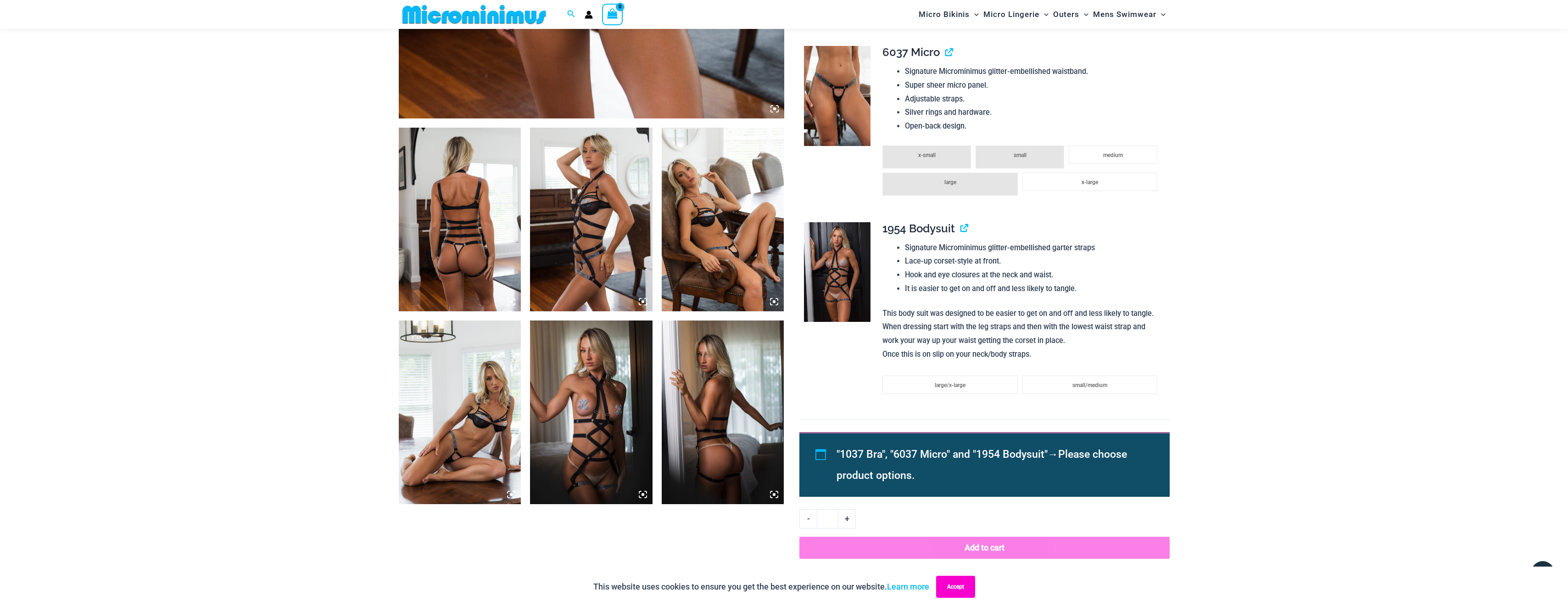
click at [944, 586] on button "Accept" at bounding box center [956, 587] width 39 height 22
